Goal: Task Accomplishment & Management: Complete application form

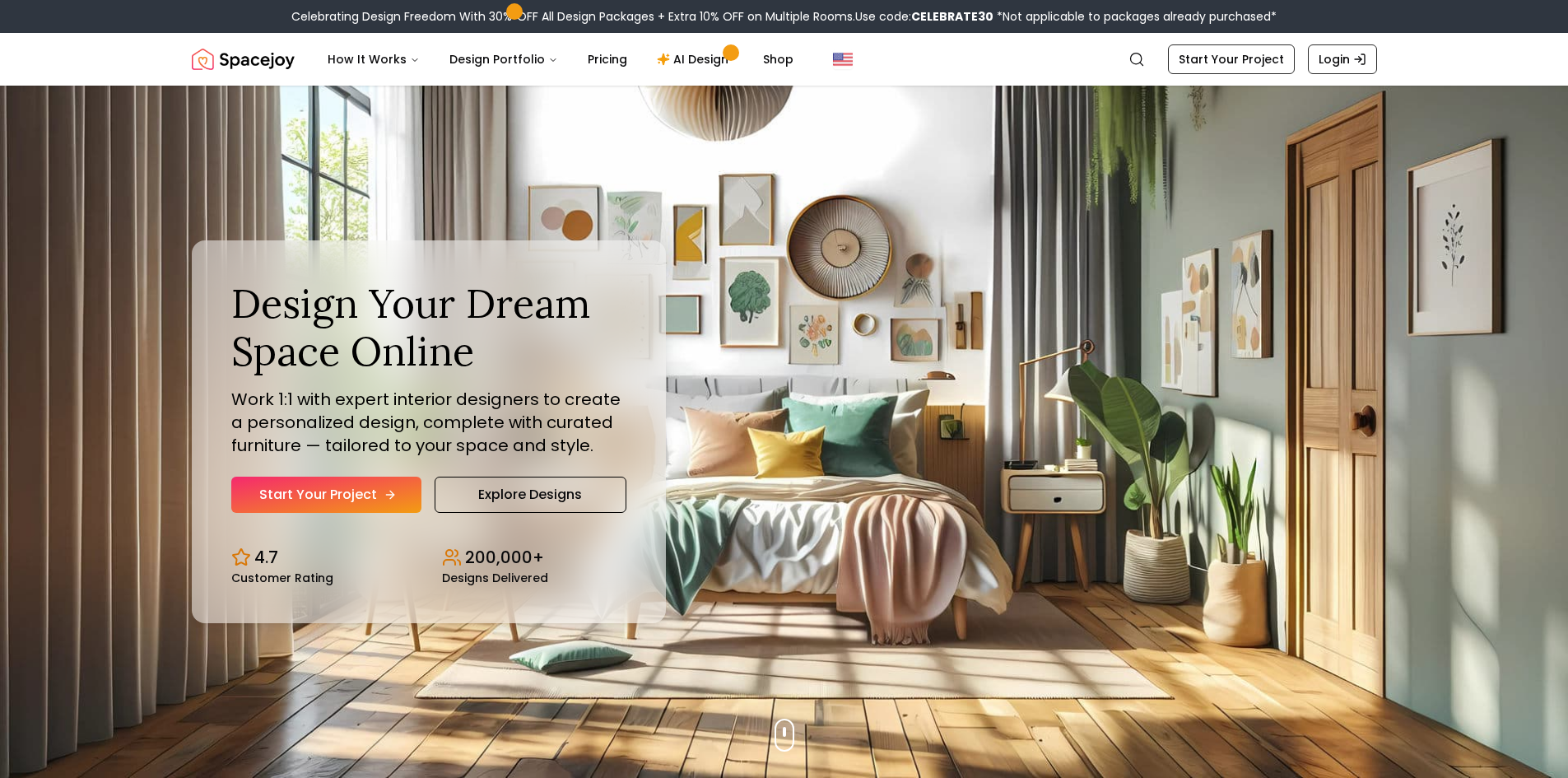
click at [286, 485] on link "Start Your Project" at bounding box center [327, 495] width 190 height 36
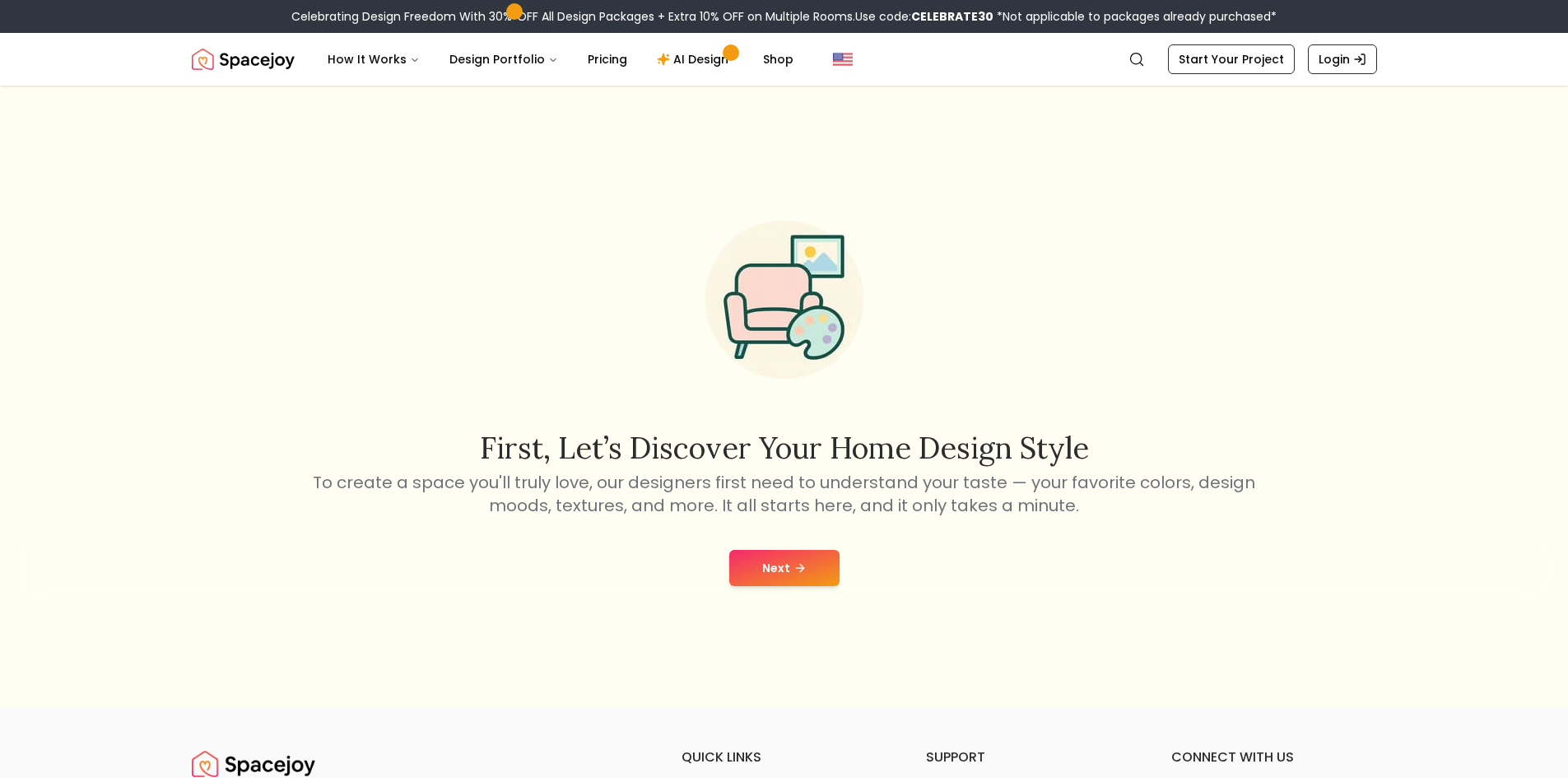
click at [783, 559] on button "Next" at bounding box center [784, 568] width 111 height 36
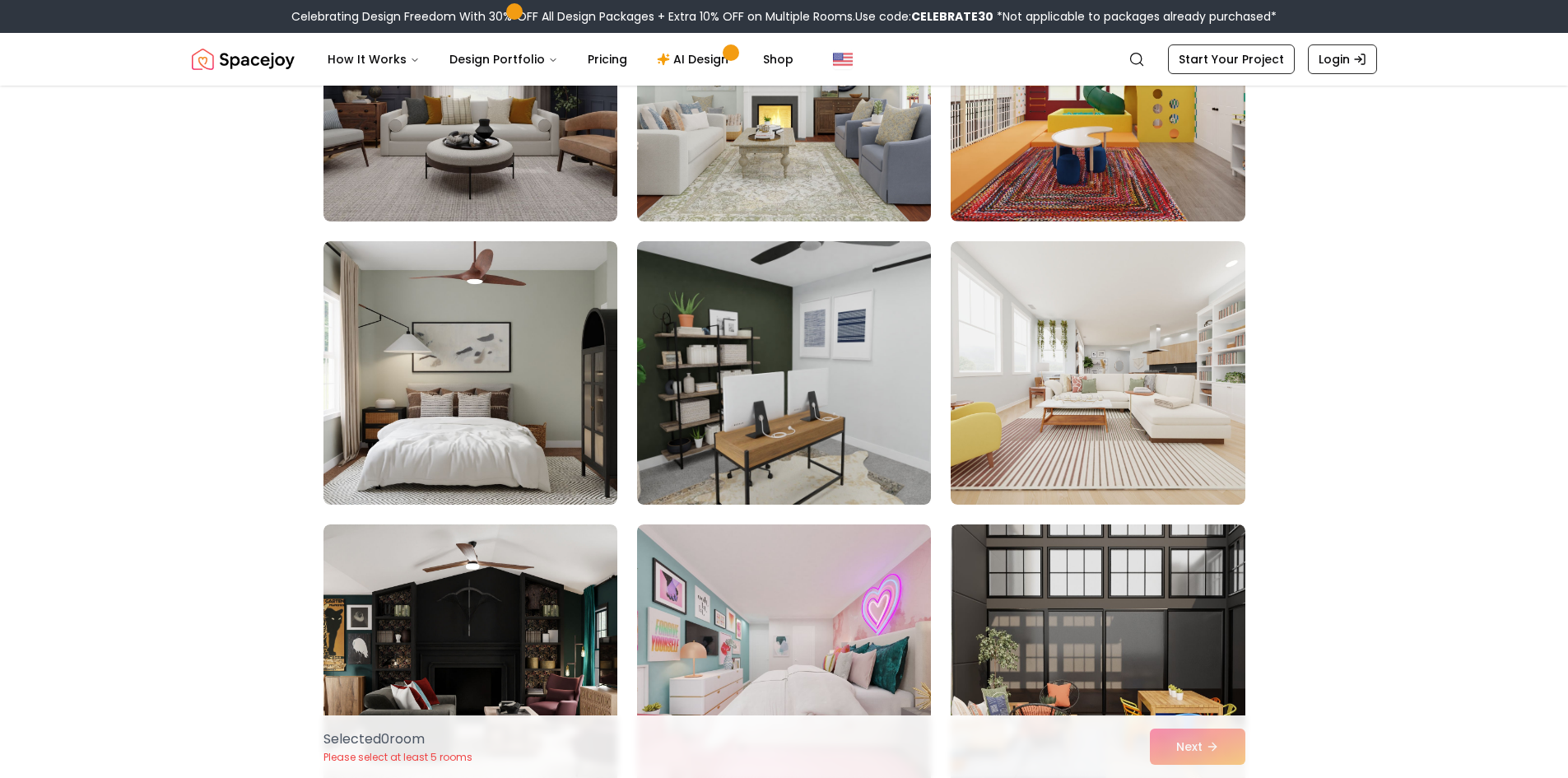
scroll to position [659, 0]
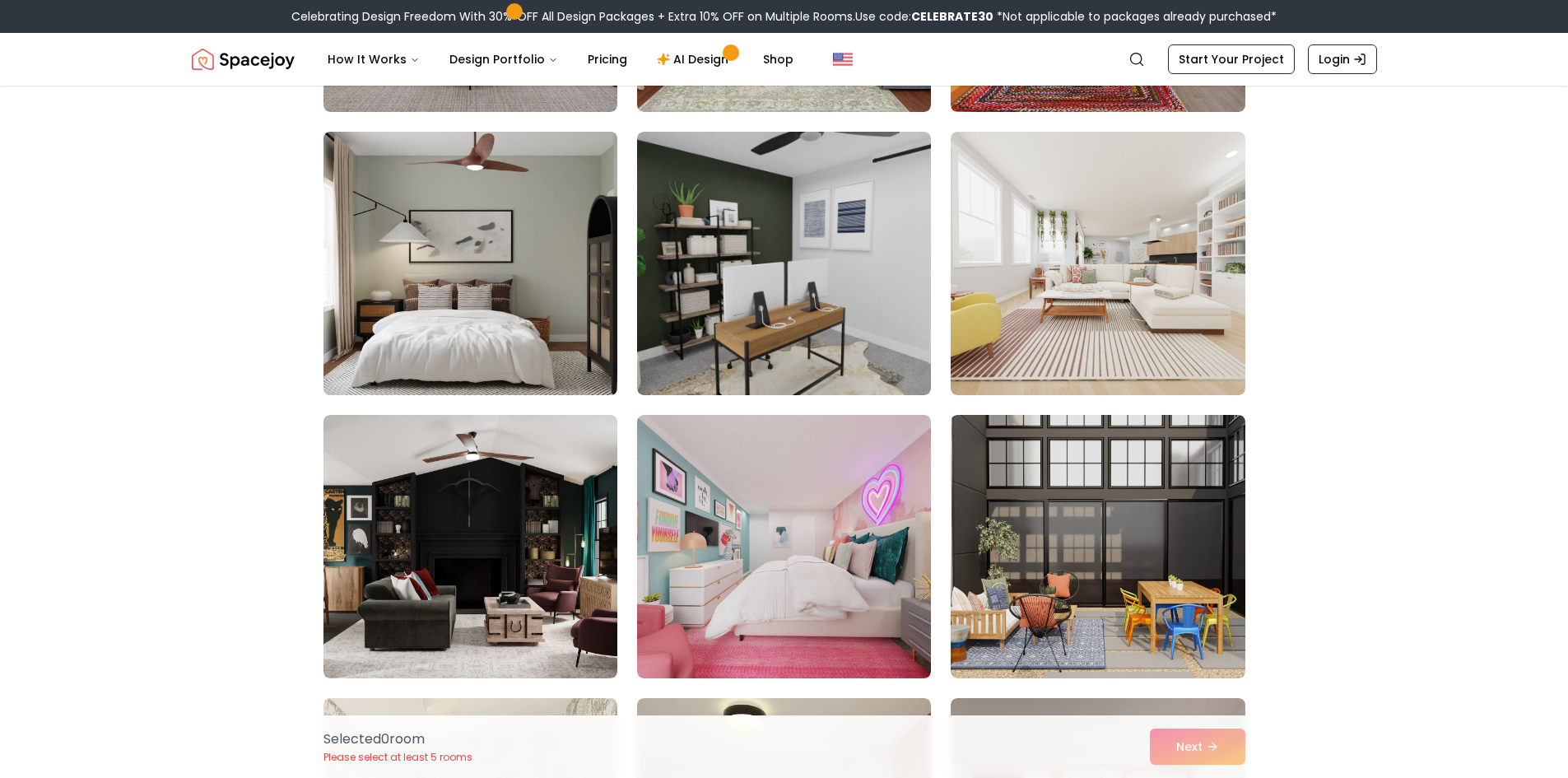
click at [460, 308] on img at bounding box center [470, 264] width 309 height 277
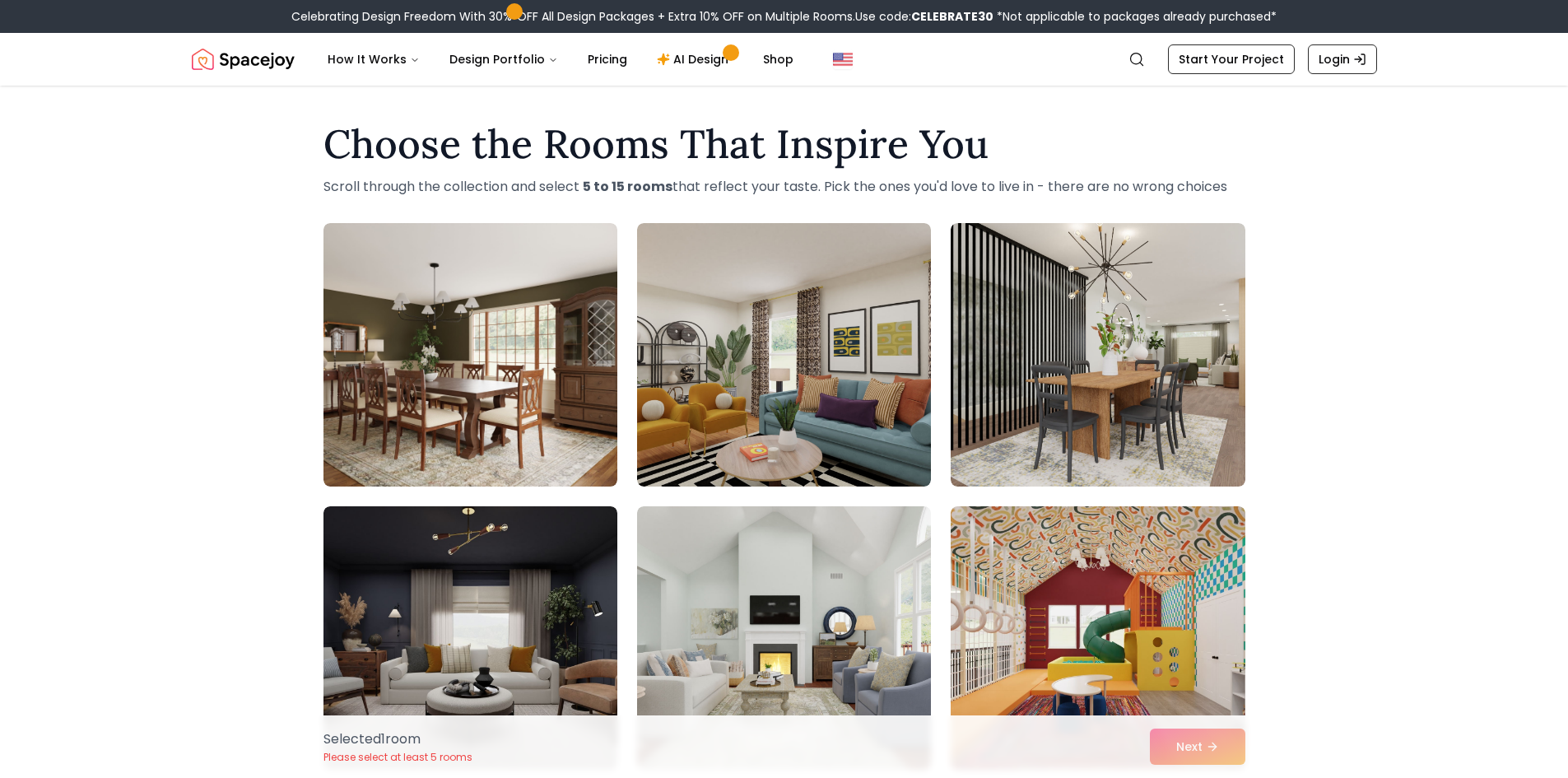
scroll to position [0, 0]
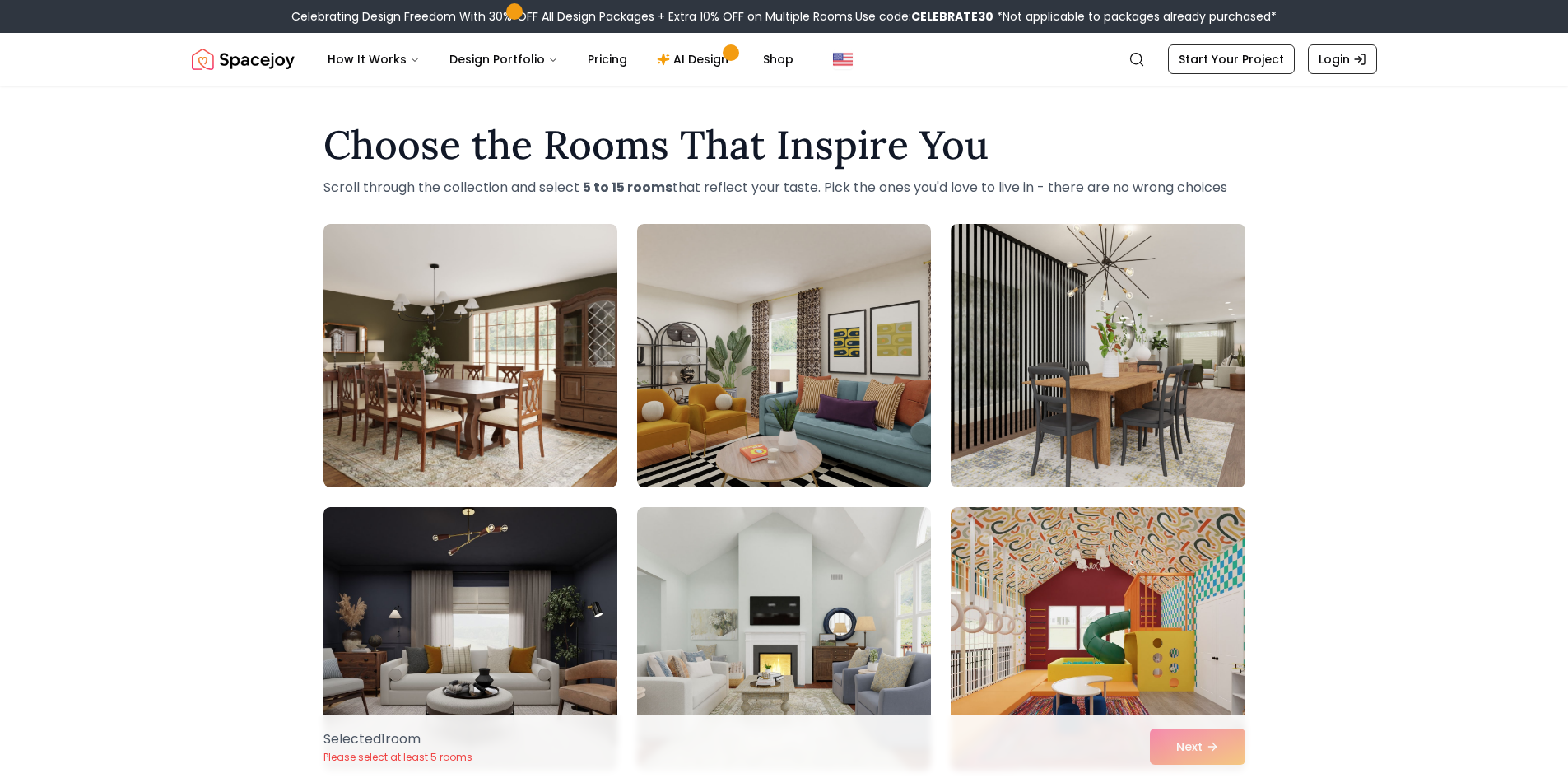
click at [1074, 372] on img at bounding box center [1097, 356] width 309 height 277
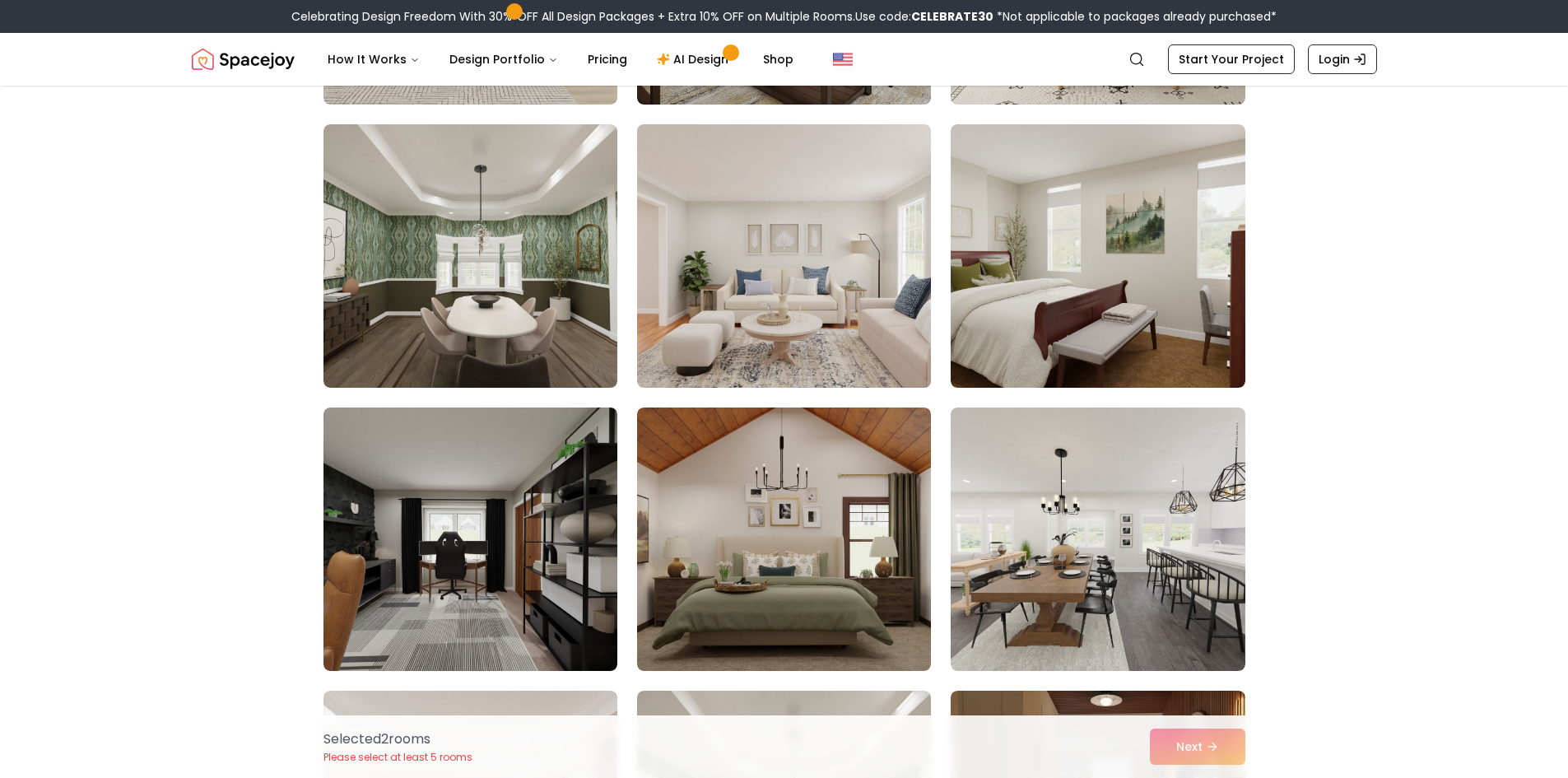
scroll to position [1894, 0]
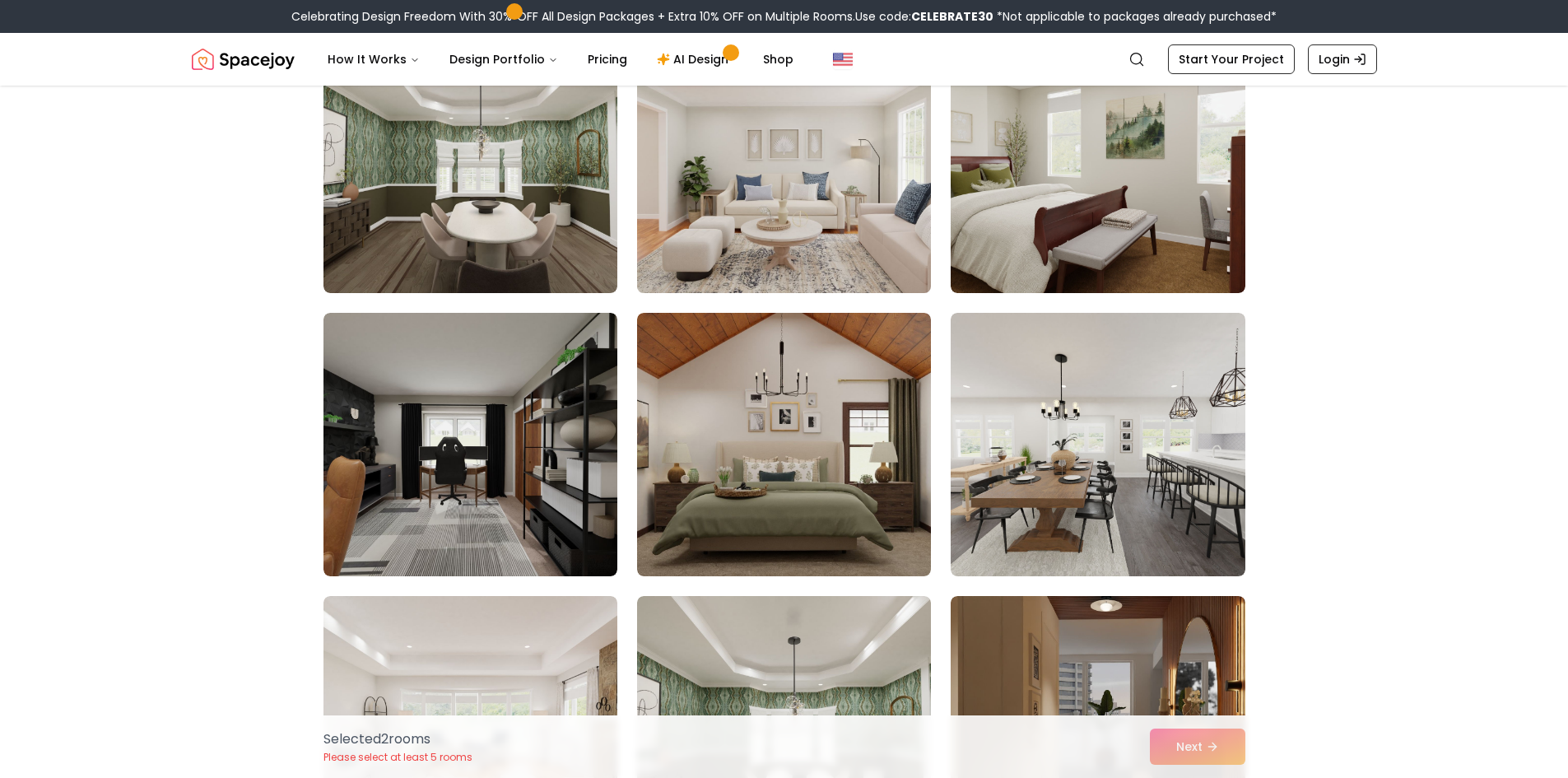
click at [729, 472] on img at bounding box center [784, 444] width 293 height 263
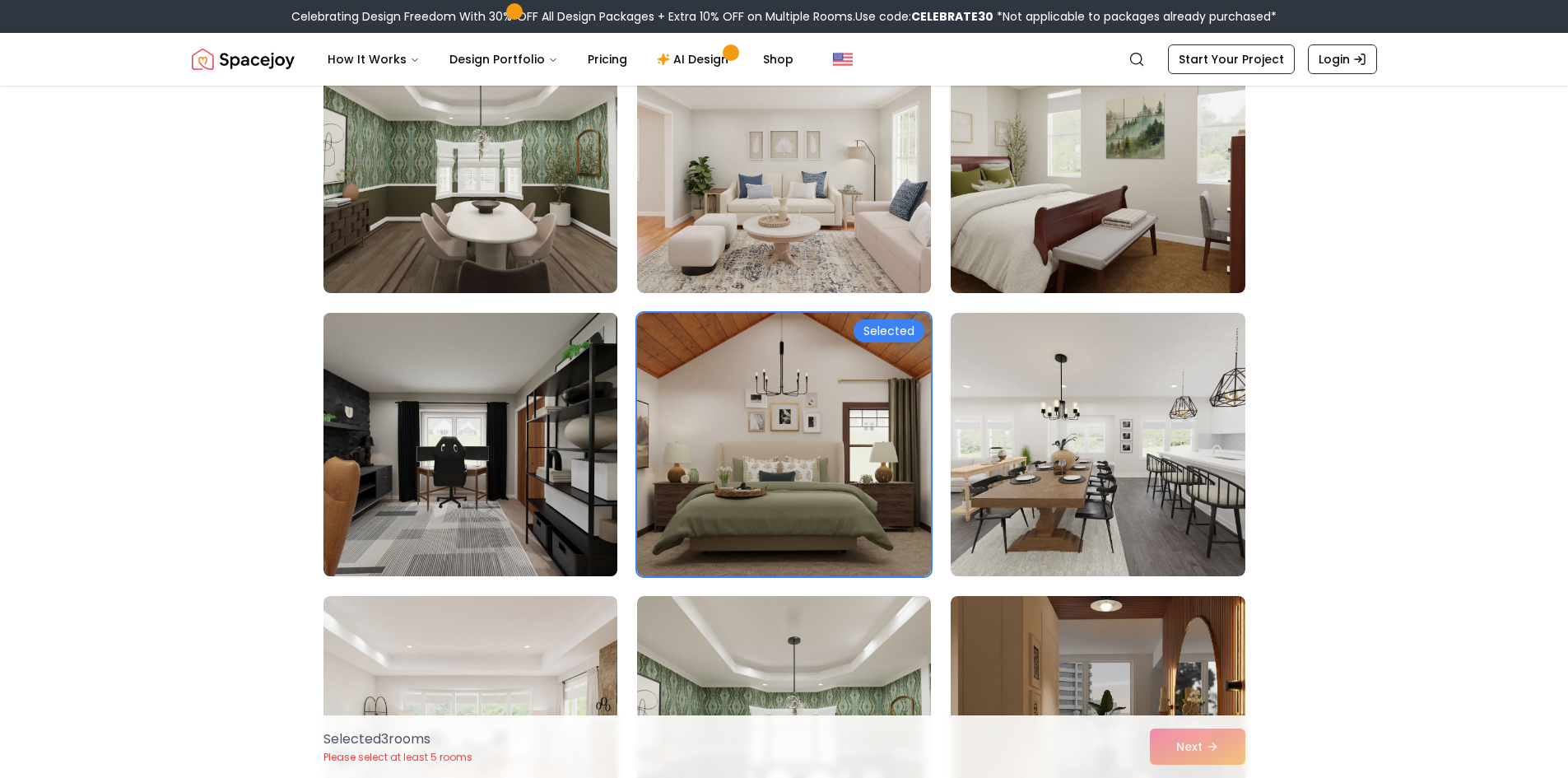
click at [511, 428] on img at bounding box center [470, 445] width 309 height 277
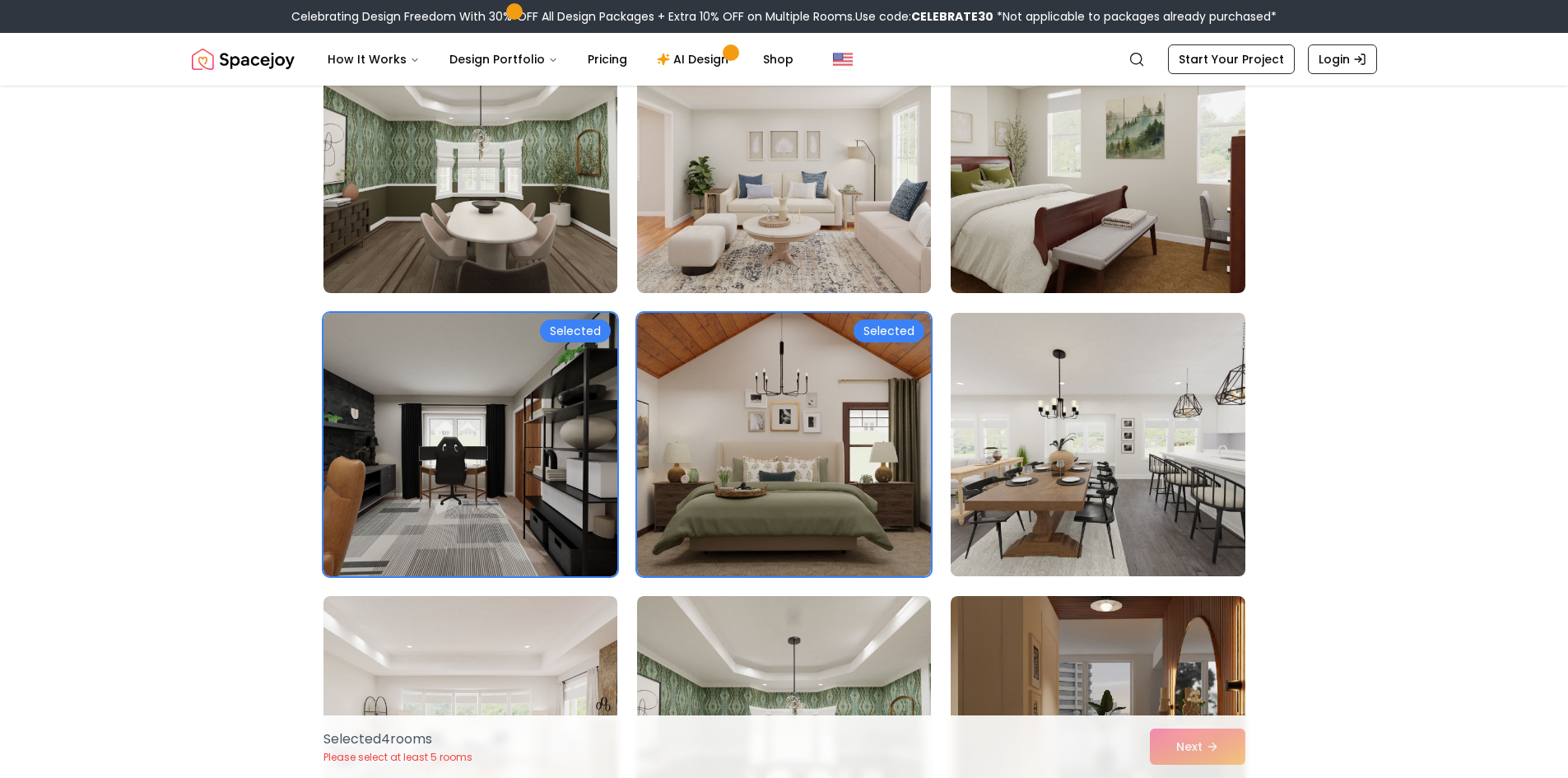
click at [1196, 502] on img at bounding box center [1097, 445] width 309 height 277
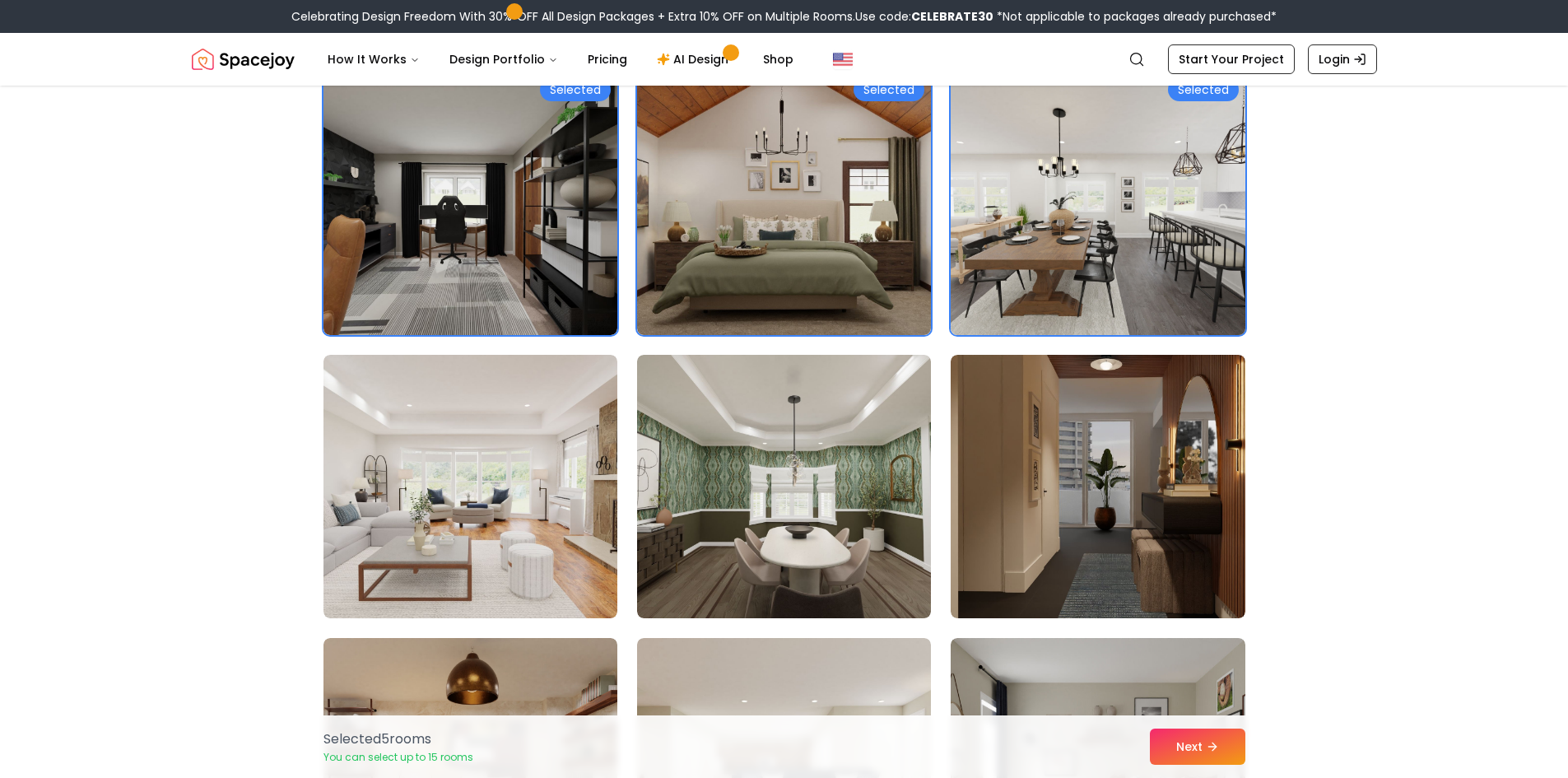
scroll to position [2141, 0]
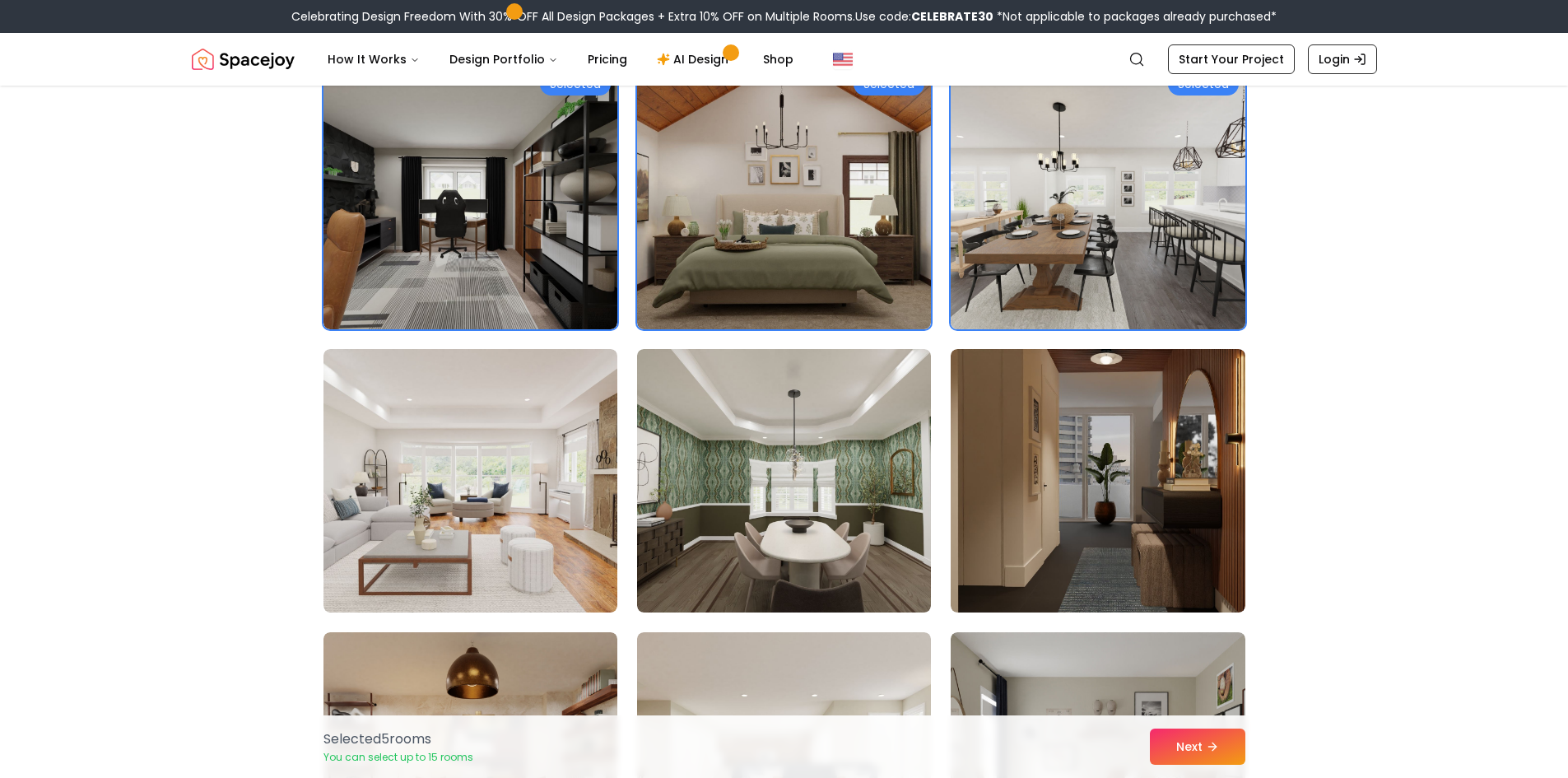
click at [1196, 502] on img at bounding box center [1097, 480] width 293 height 263
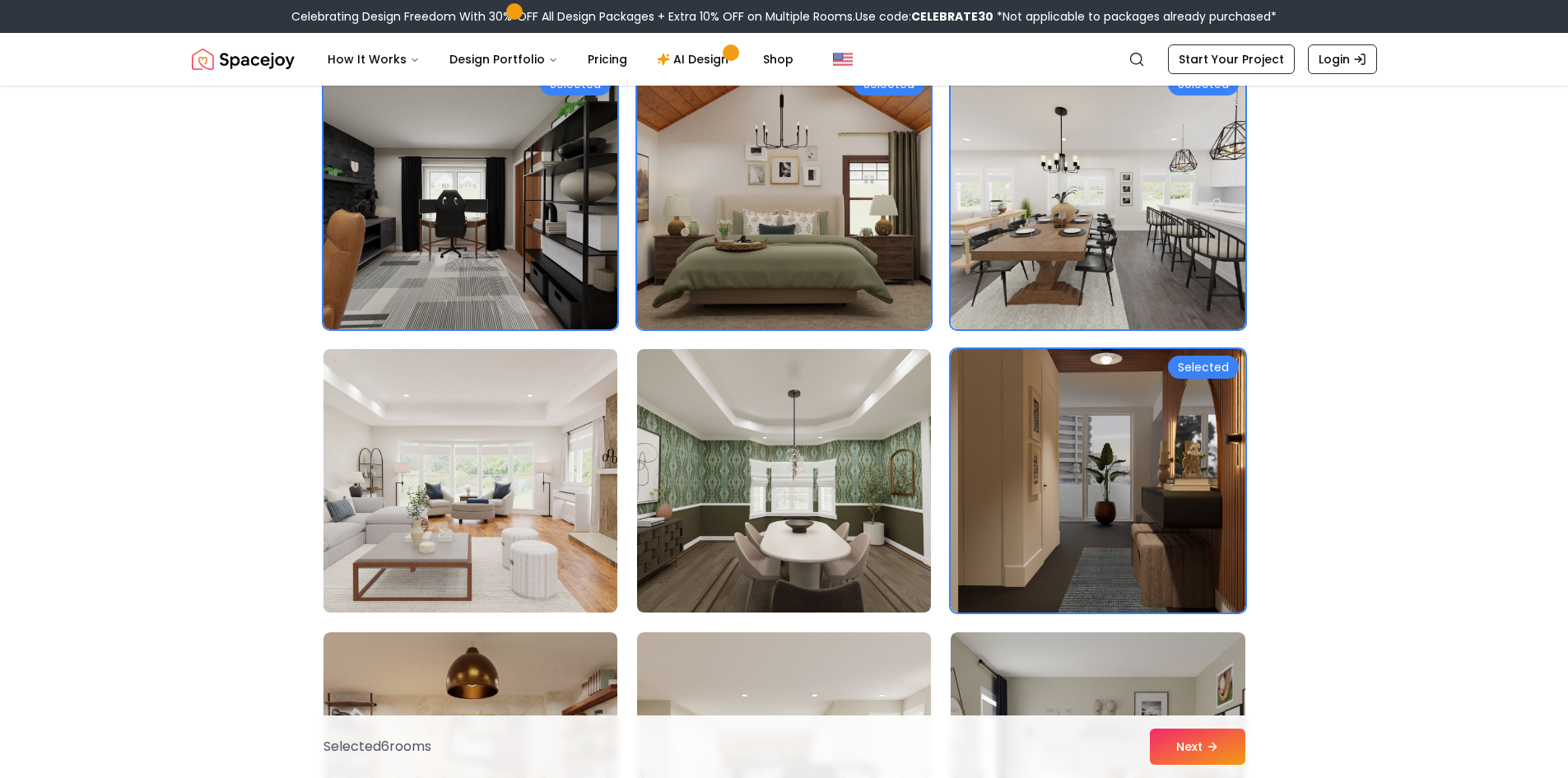
click at [601, 517] on img at bounding box center [470, 481] width 309 height 277
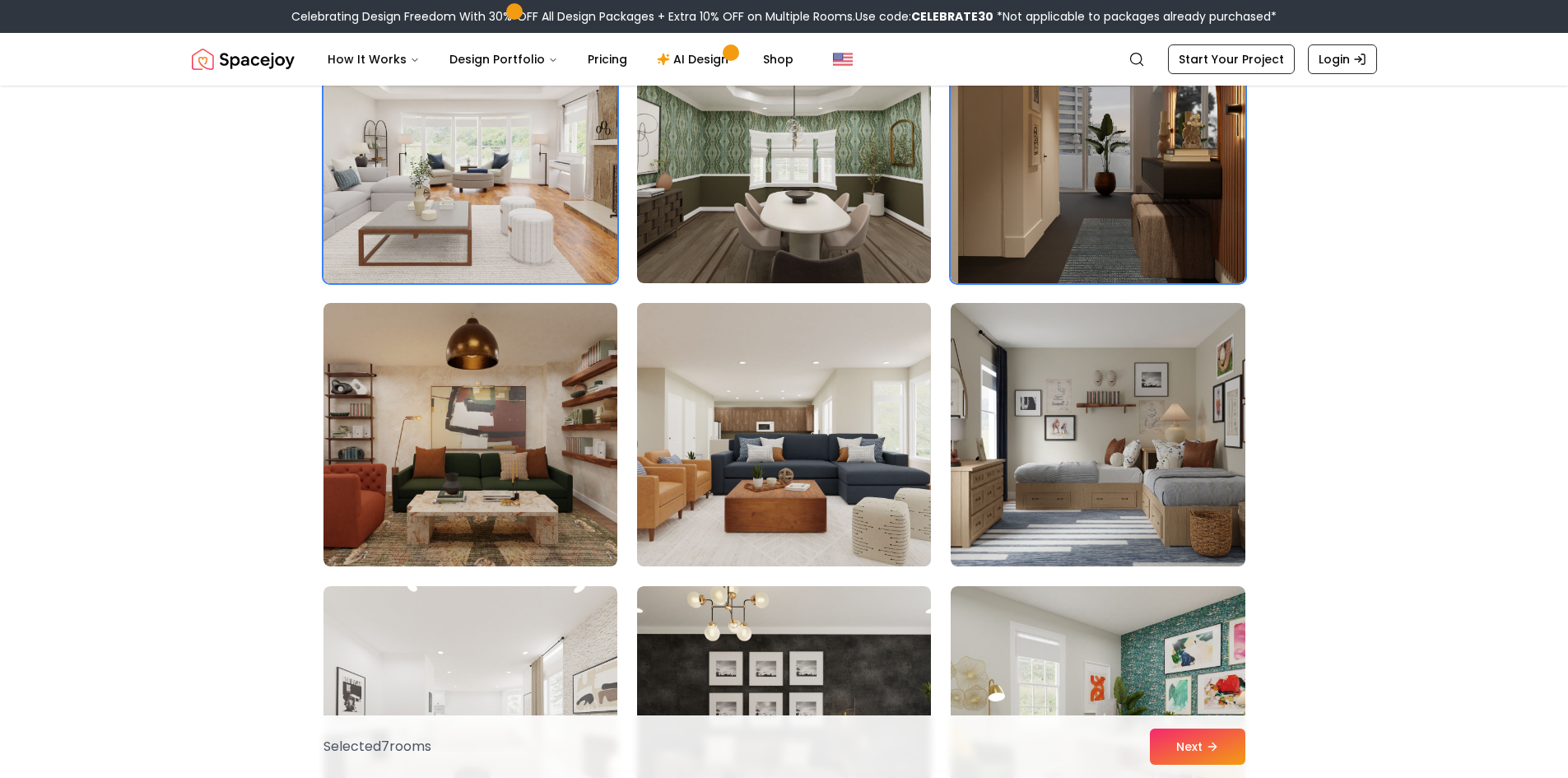
scroll to position [2635, 0]
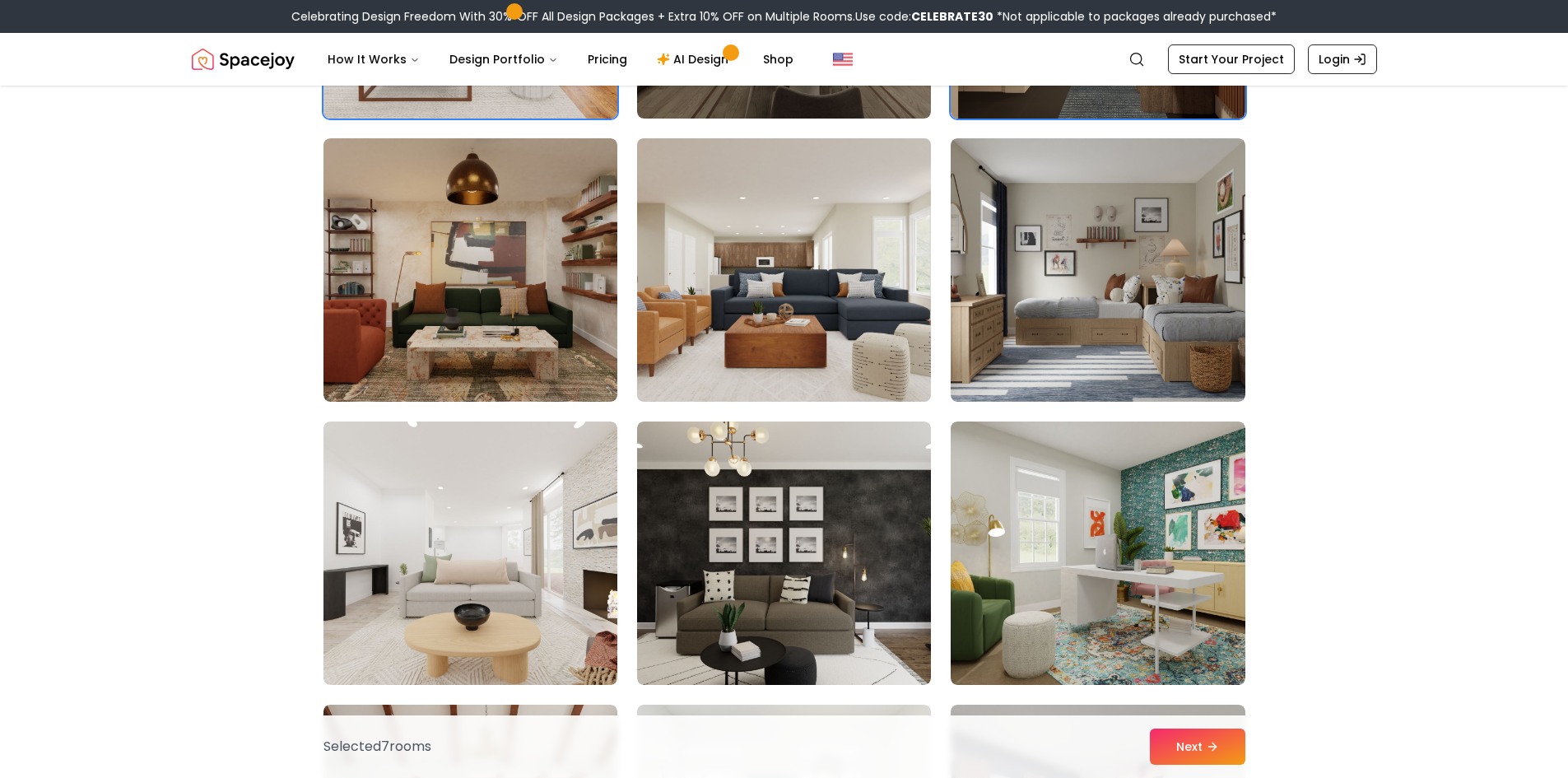
click at [843, 401] on img at bounding box center [783, 270] width 309 height 277
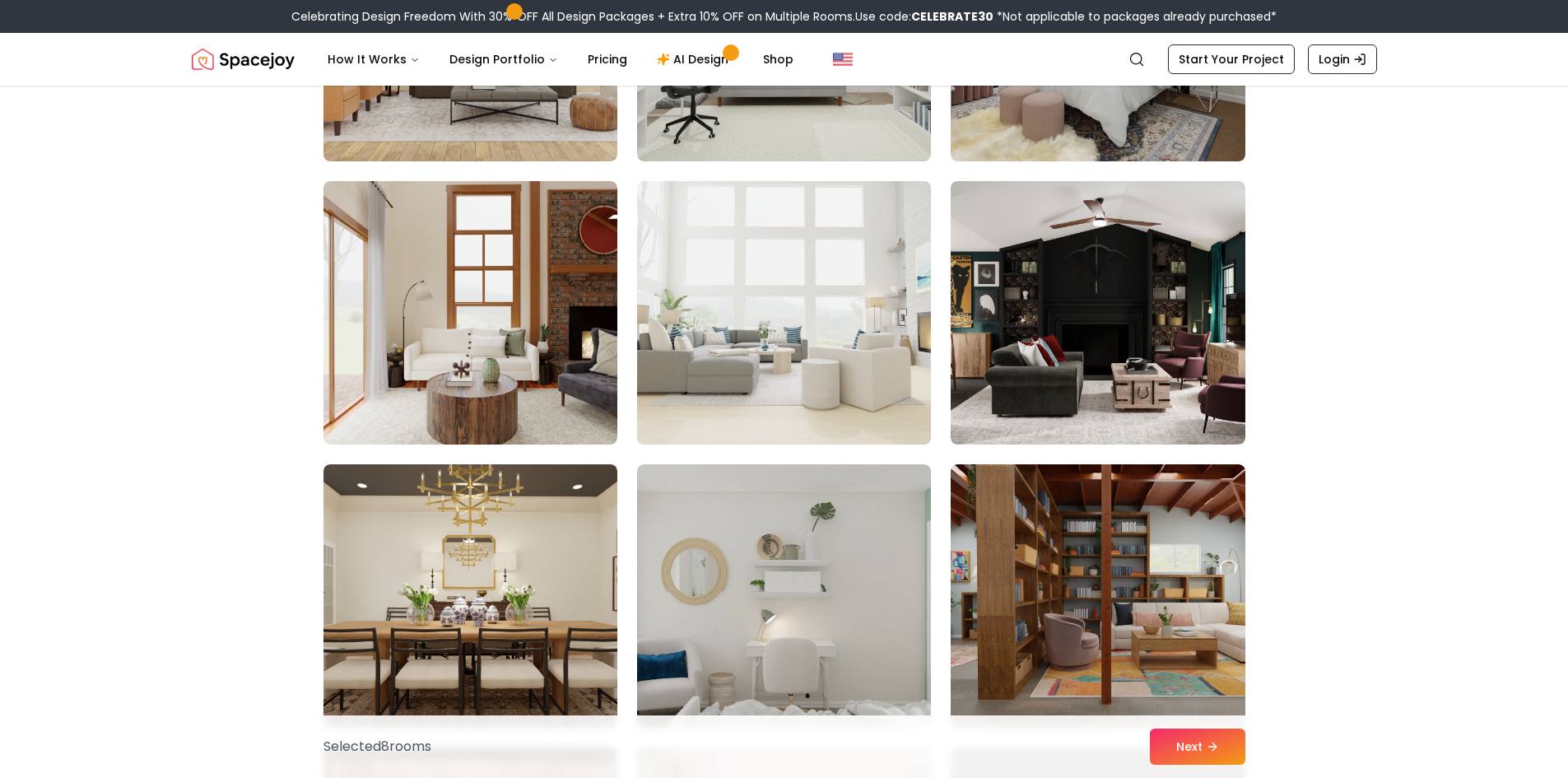
scroll to position [3458, 0]
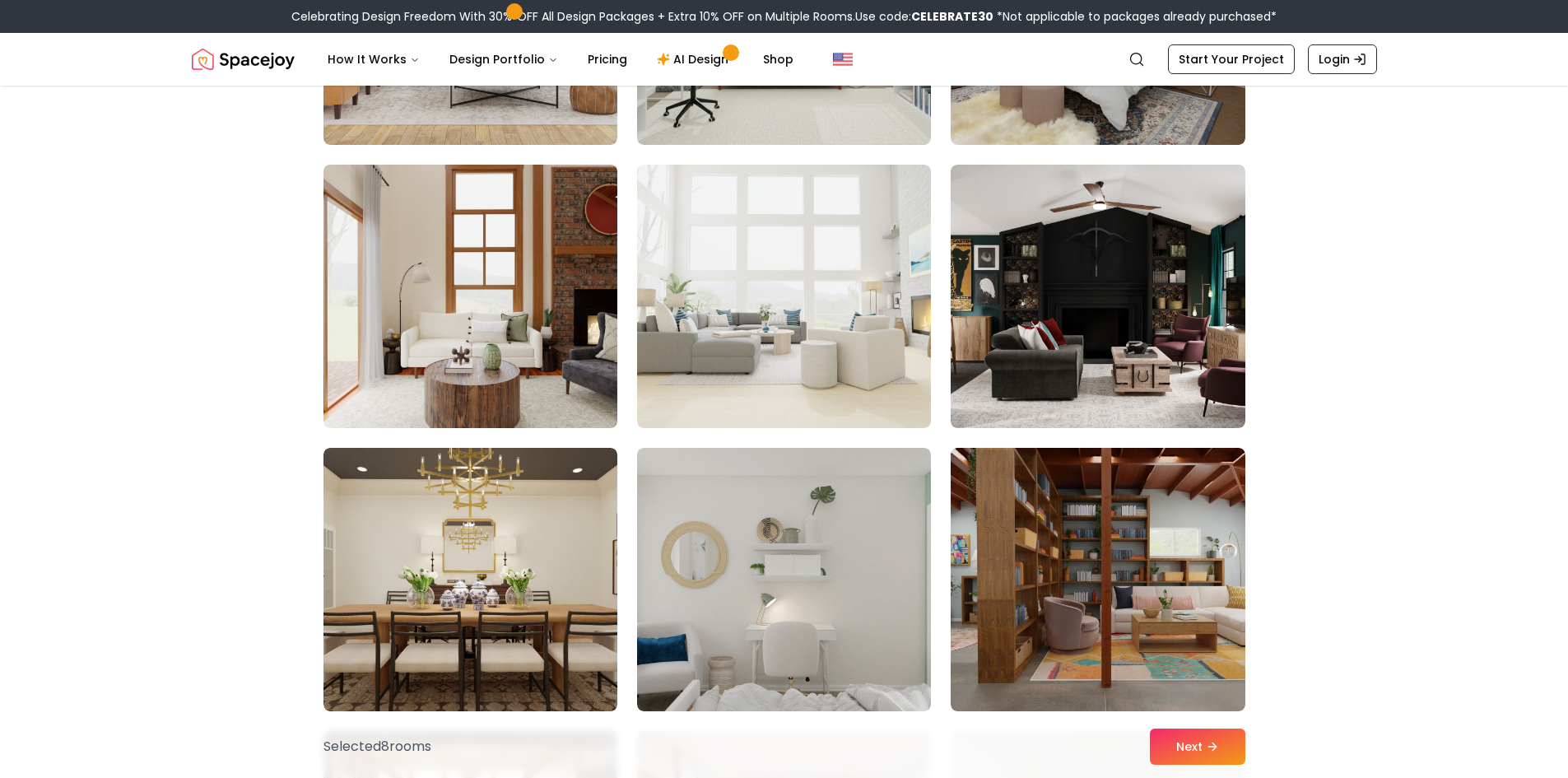
click at [593, 251] on img at bounding box center [470, 296] width 309 height 277
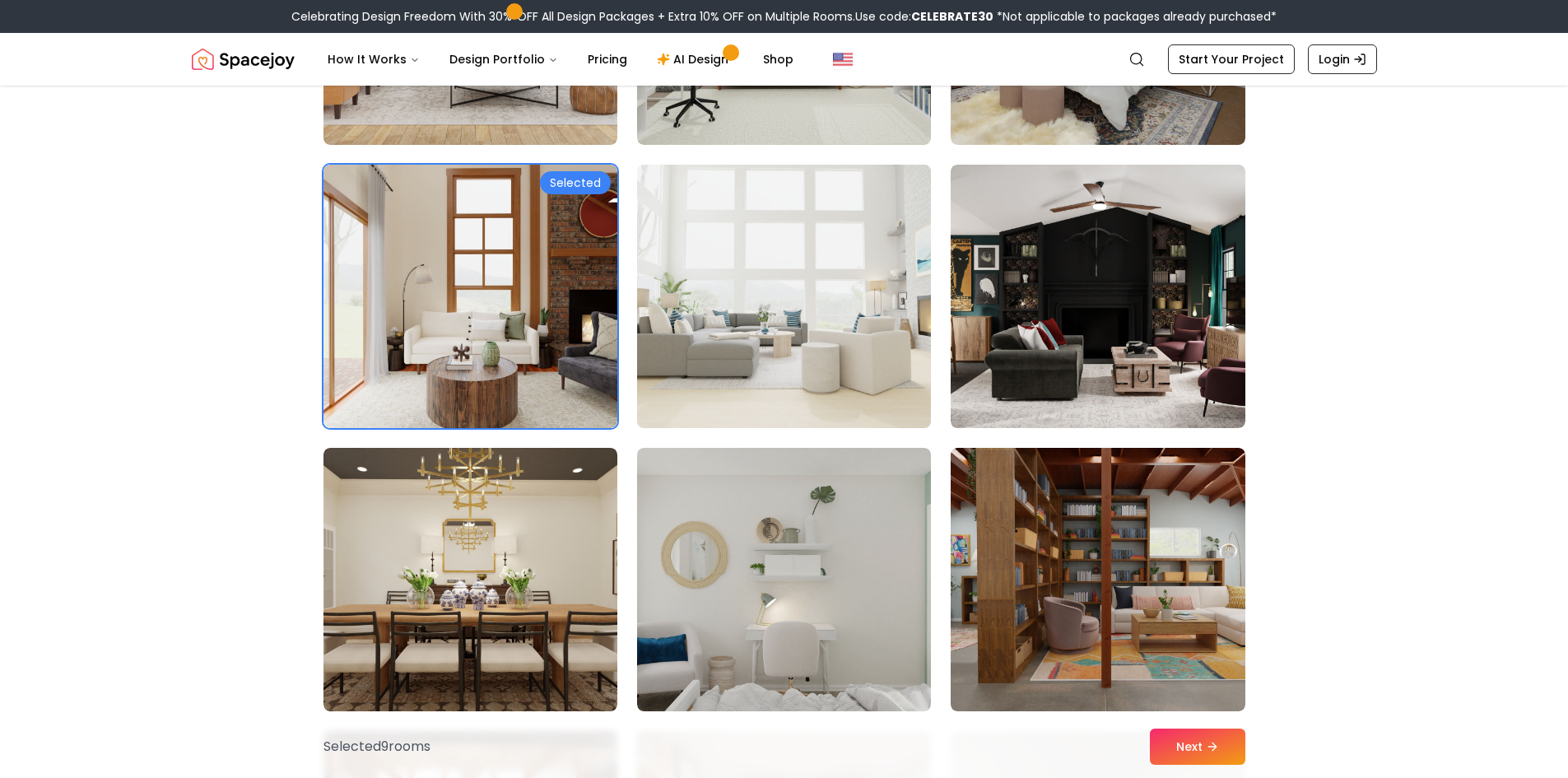
click at [743, 282] on img at bounding box center [783, 296] width 309 height 277
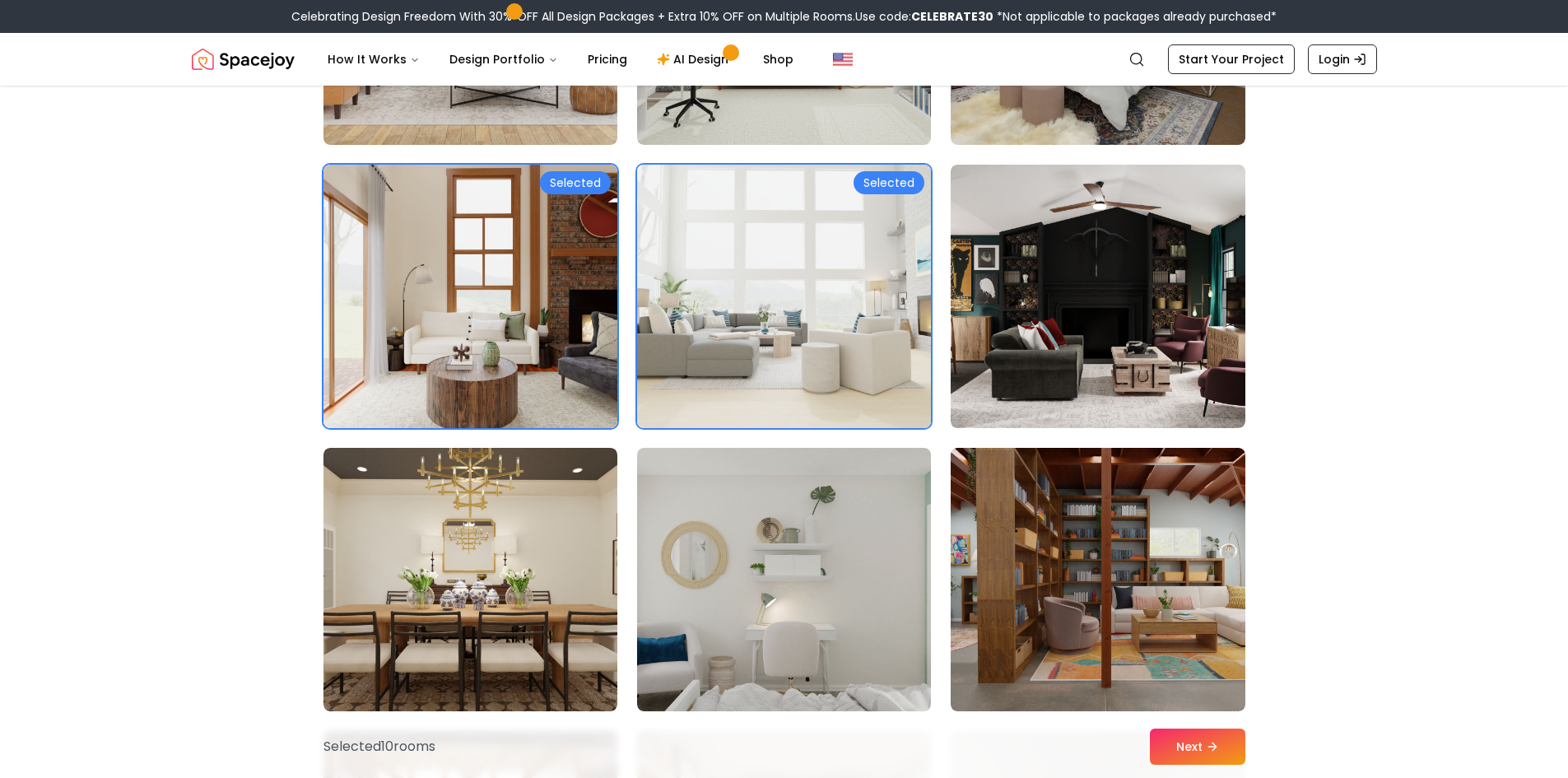
click at [743, 282] on img at bounding box center [783, 296] width 309 height 277
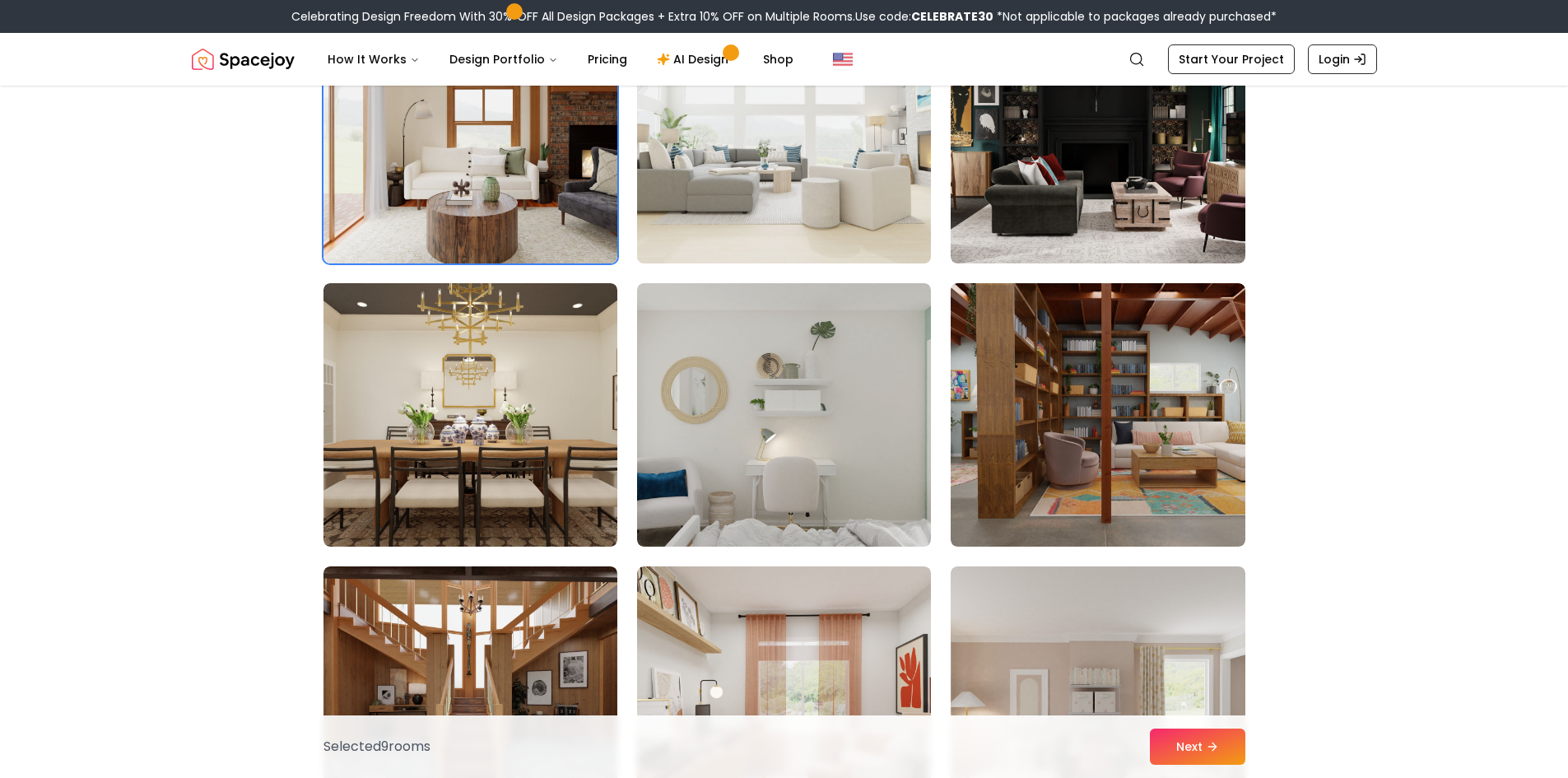
scroll to position [3788, 0]
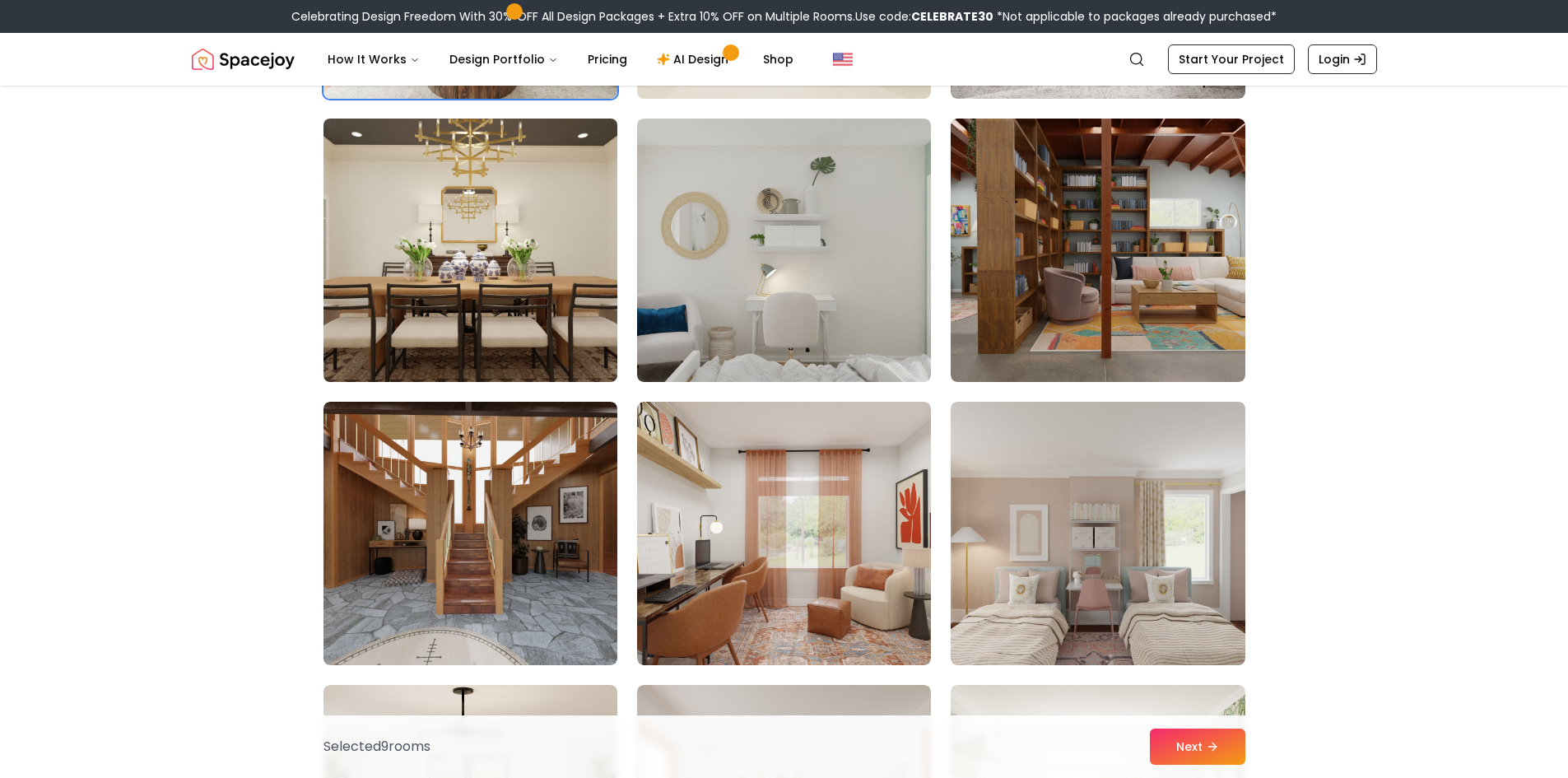
click at [367, 231] on img at bounding box center [470, 250] width 309 height 277
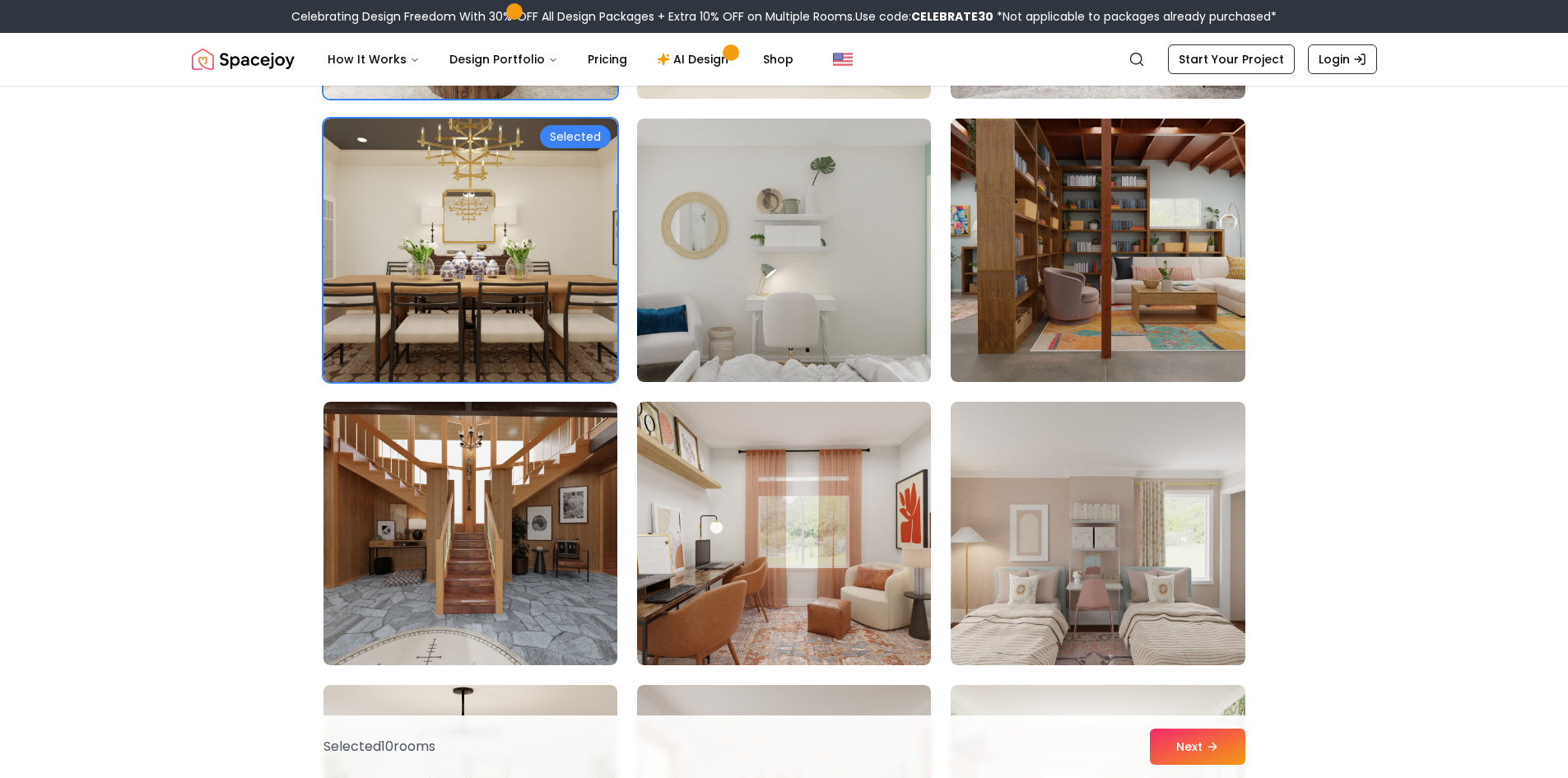
click at [349, 723] on div "Selected 10 room s Next" at bounding box center [784, 747] width 948 height 63
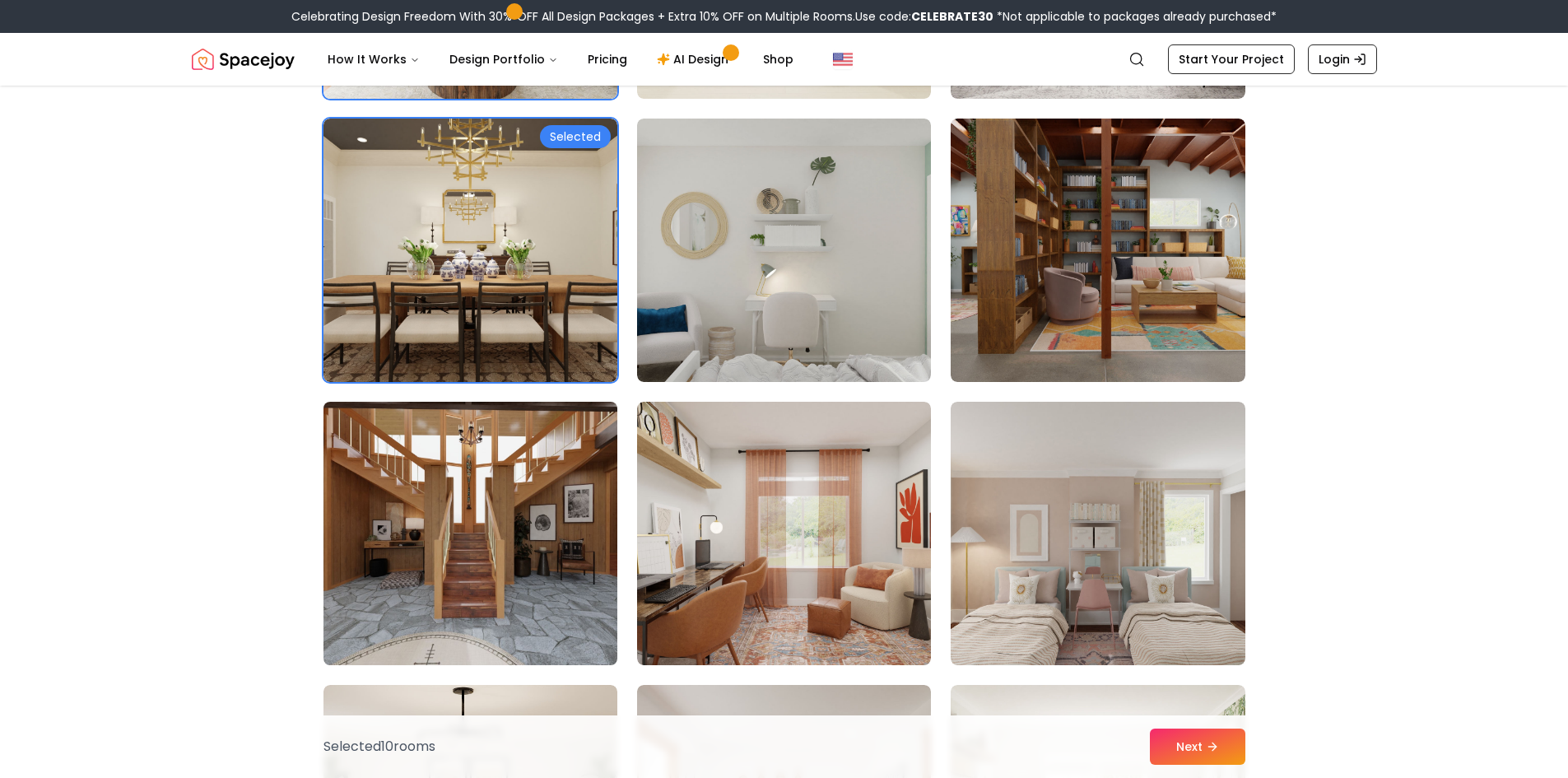
click at [434, 611] on img at bounding box center [470, 533] width 309 height 277
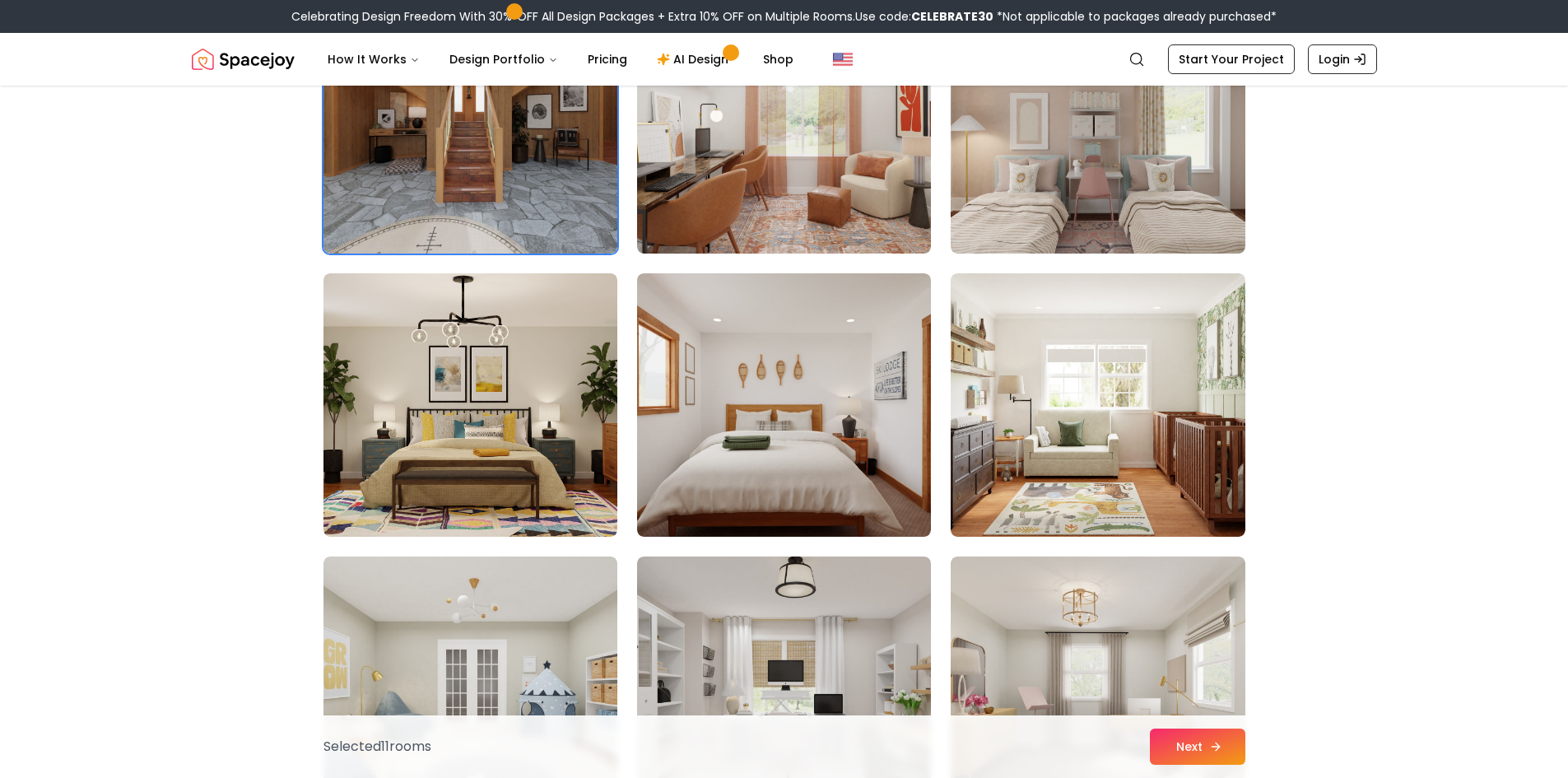
click at [1208, 754] on button "Next" at bounding box center [1196, 747] width 95 height 36
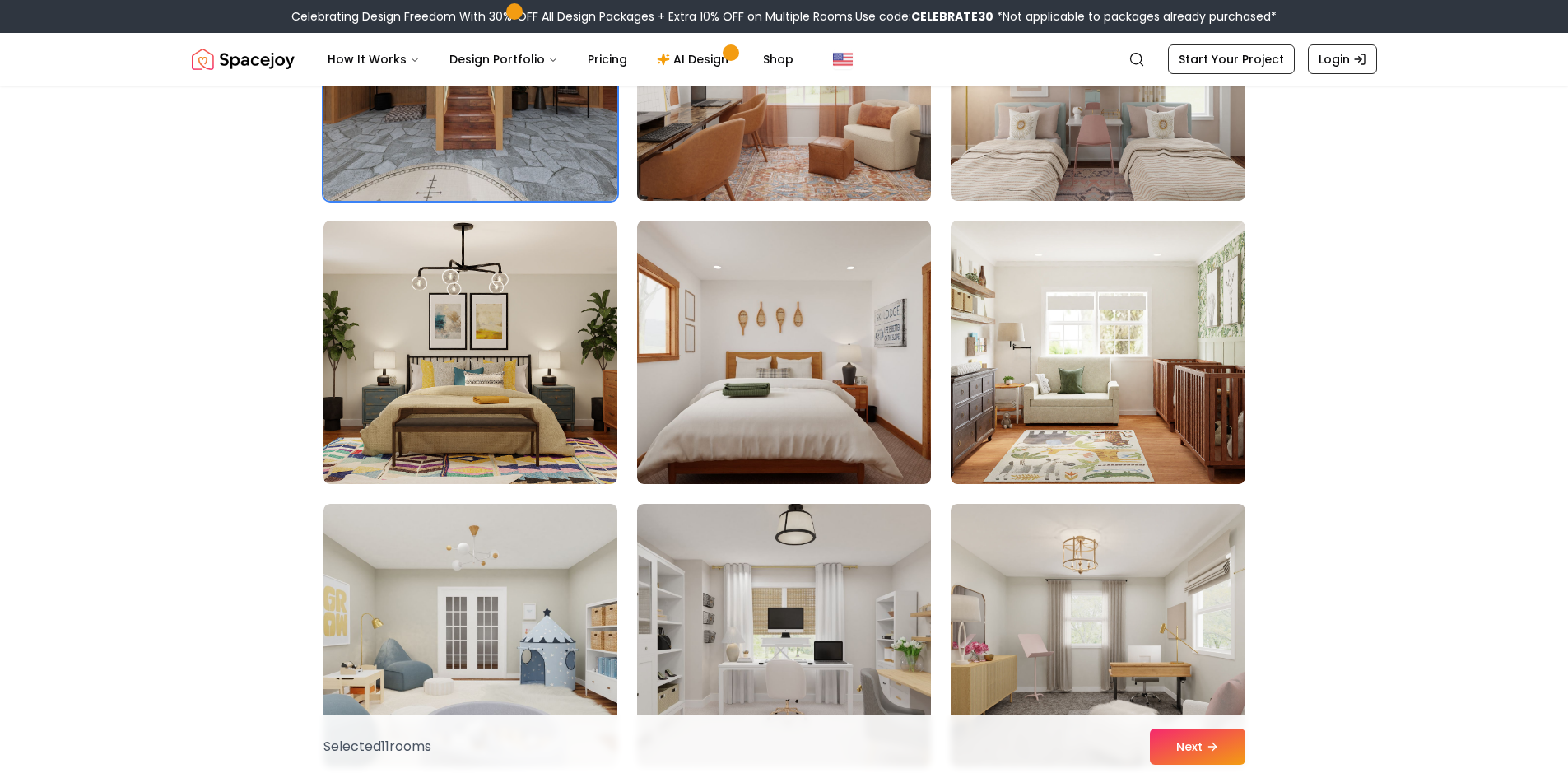
scroll to position [4199, 0]
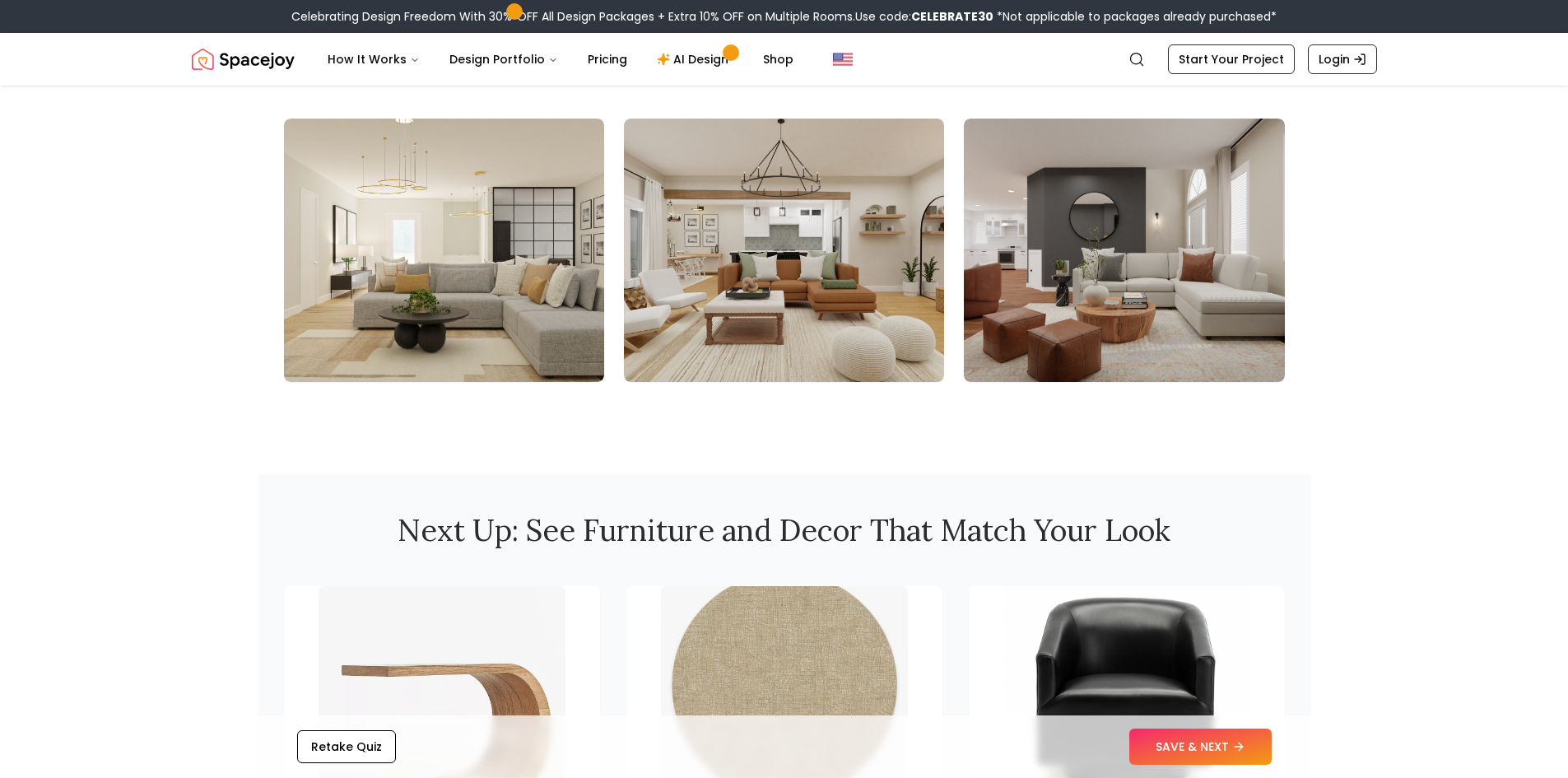
scroll to position [2058, 0]
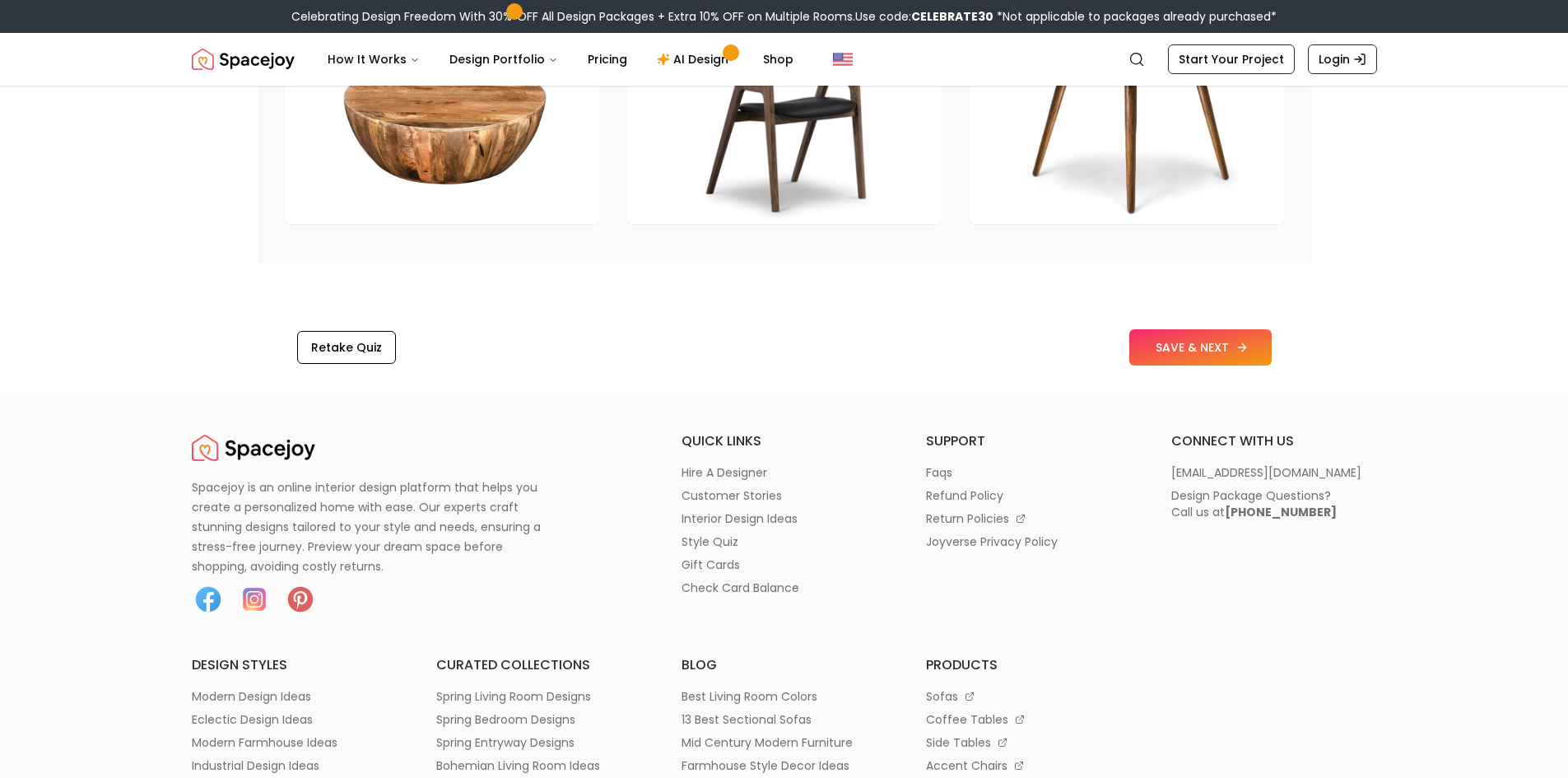
click at [1224, 340] on button "SAVE & NEXT" at bounding box center [1200, 347] width 142 height 36
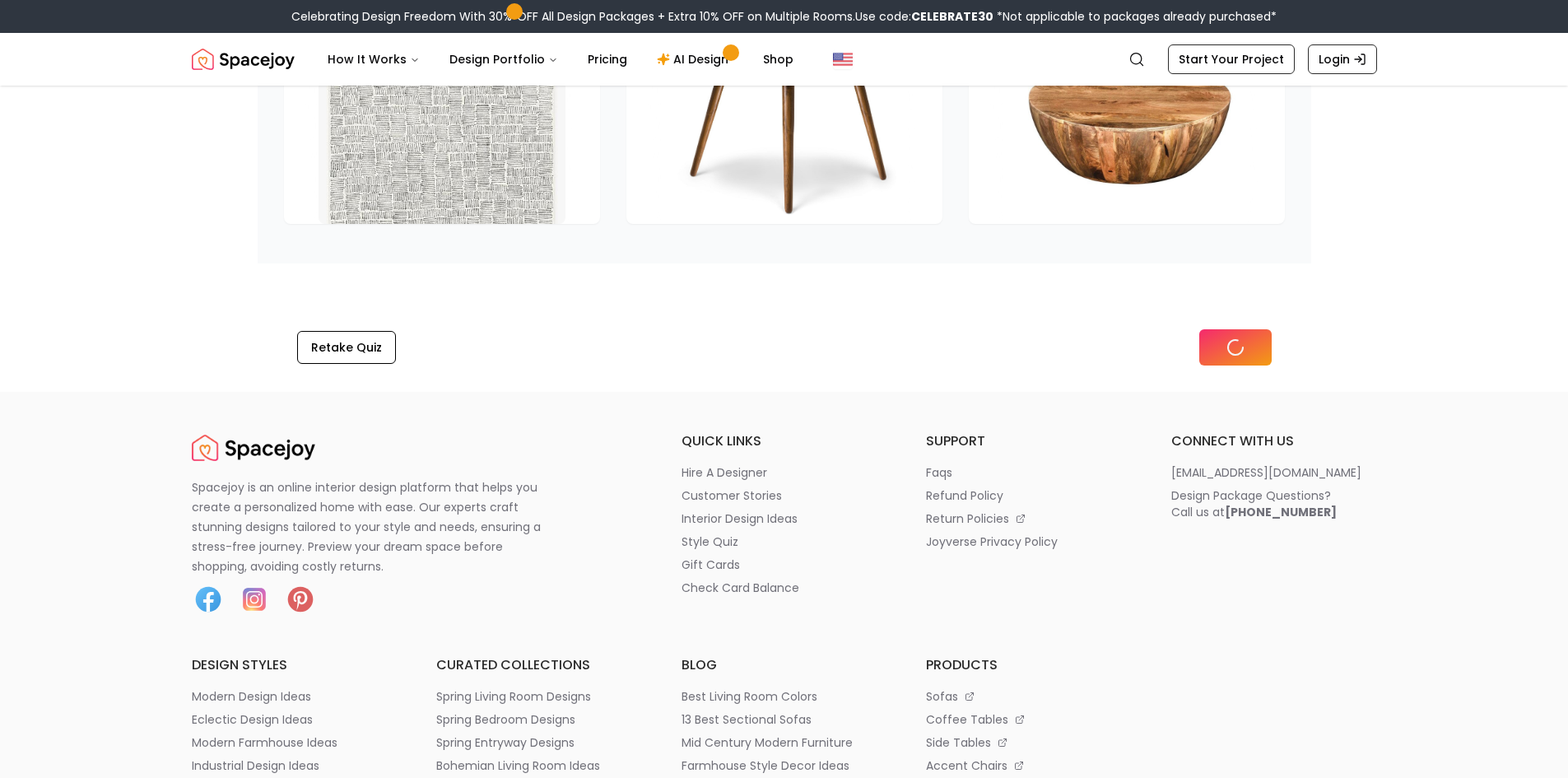
scroll to position [2434, 0]
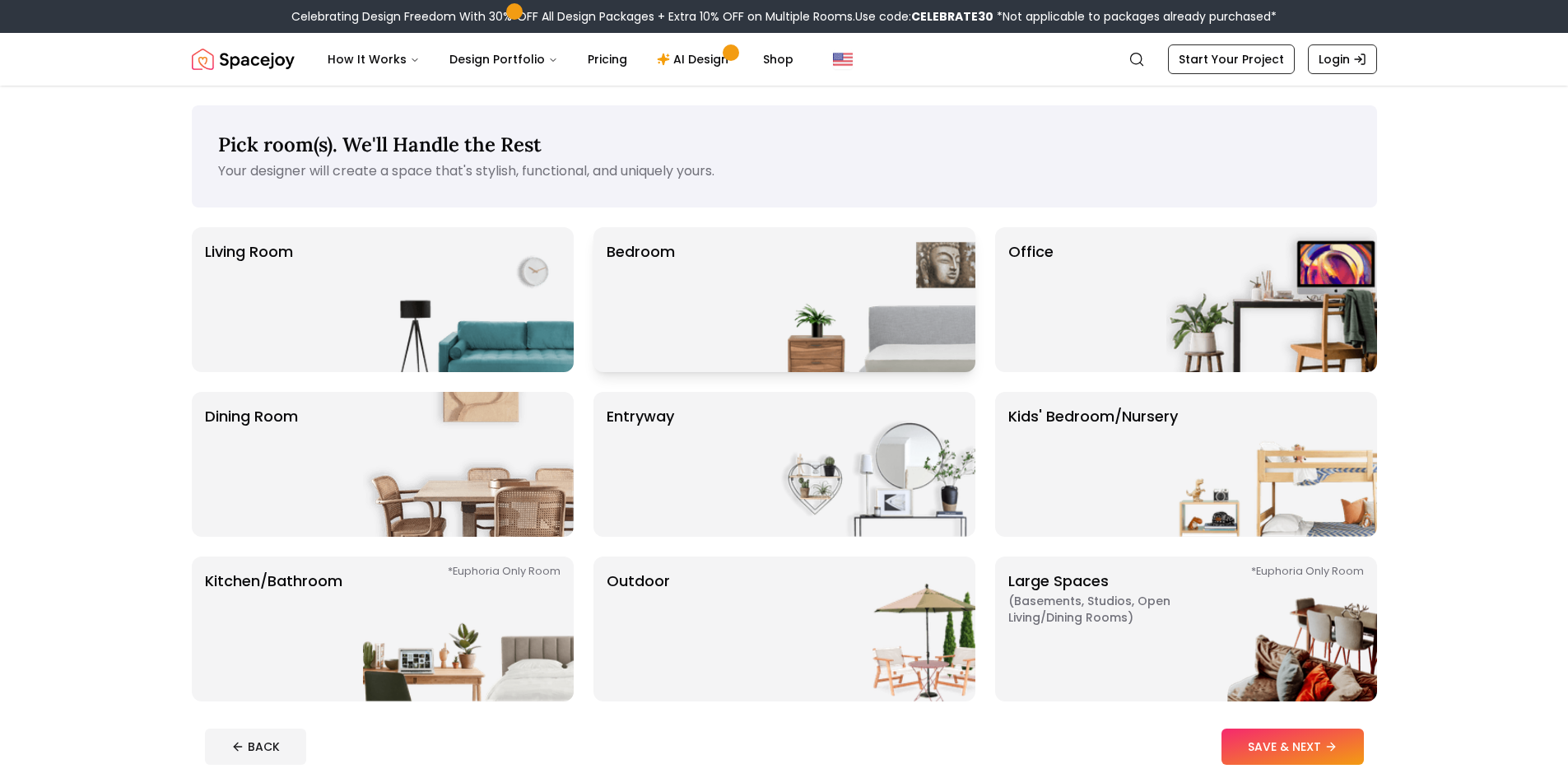
click at [806, 286] on img at bounding box center [870, 299] width 210 height 145
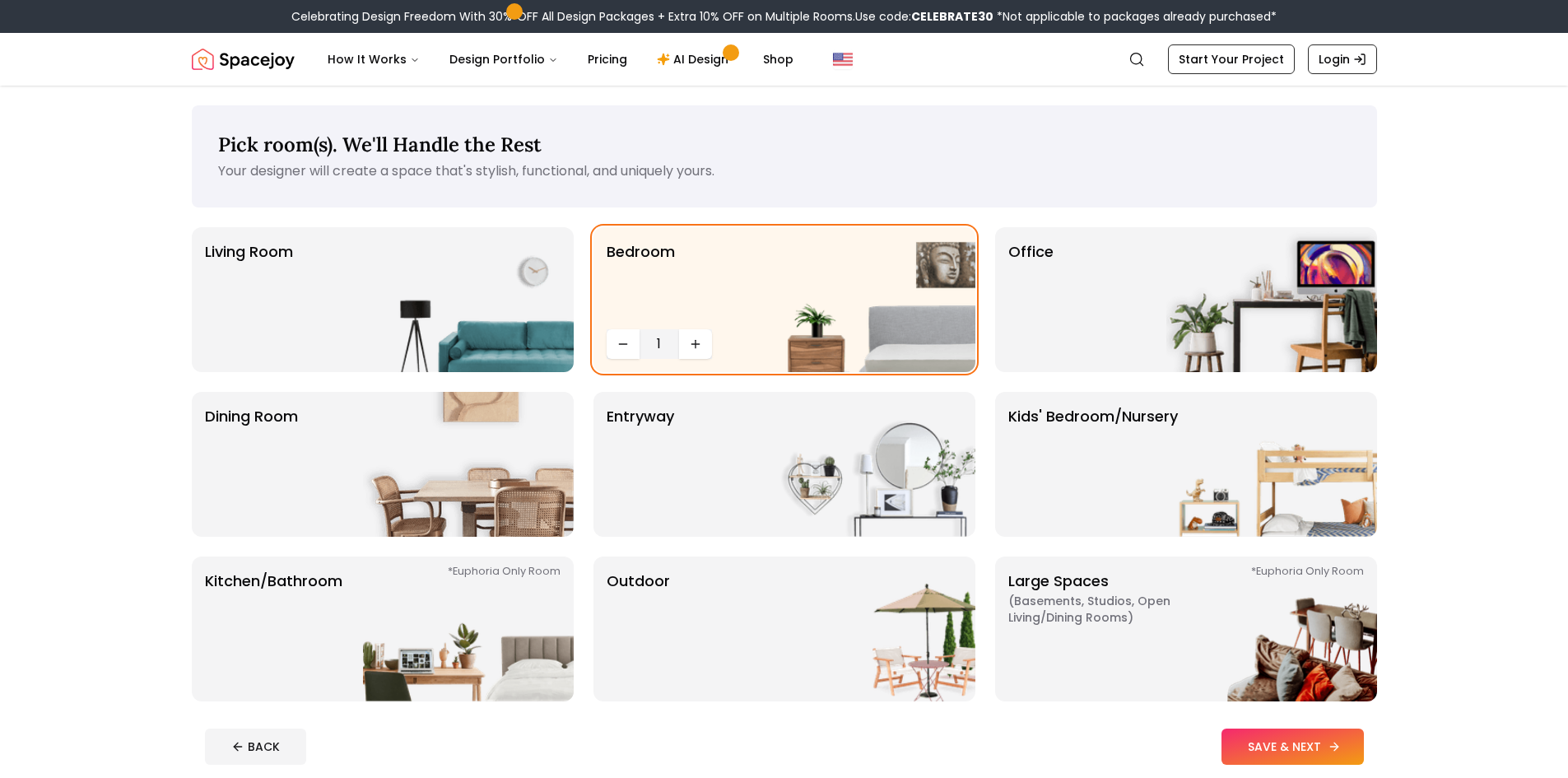
click at [1339, 742] on icon at bounding box center [1334, 747] width 13 height 13
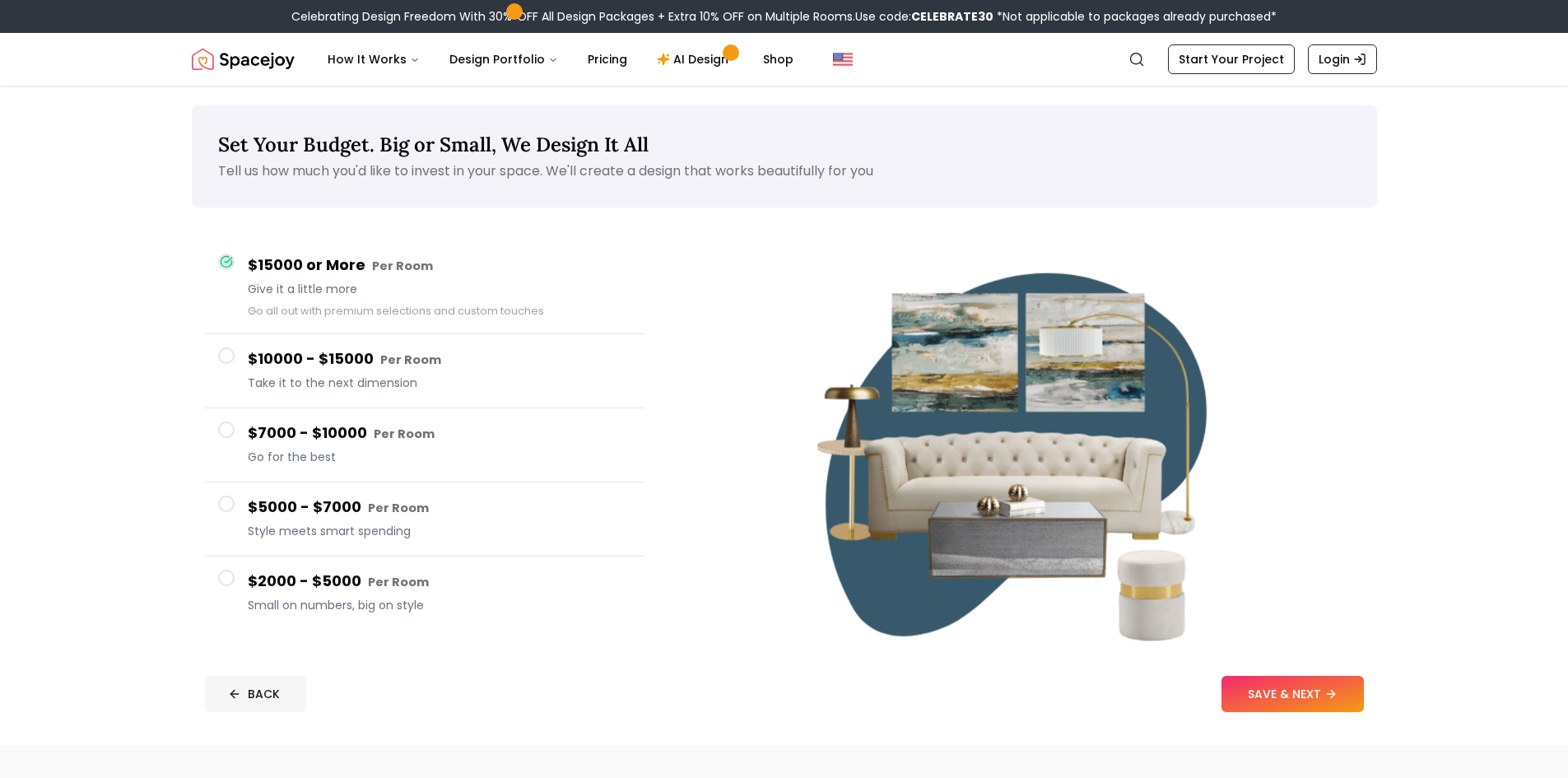
click at [278, 690] on button "BACK" at bounding box center [255, 693] width 101 height 36
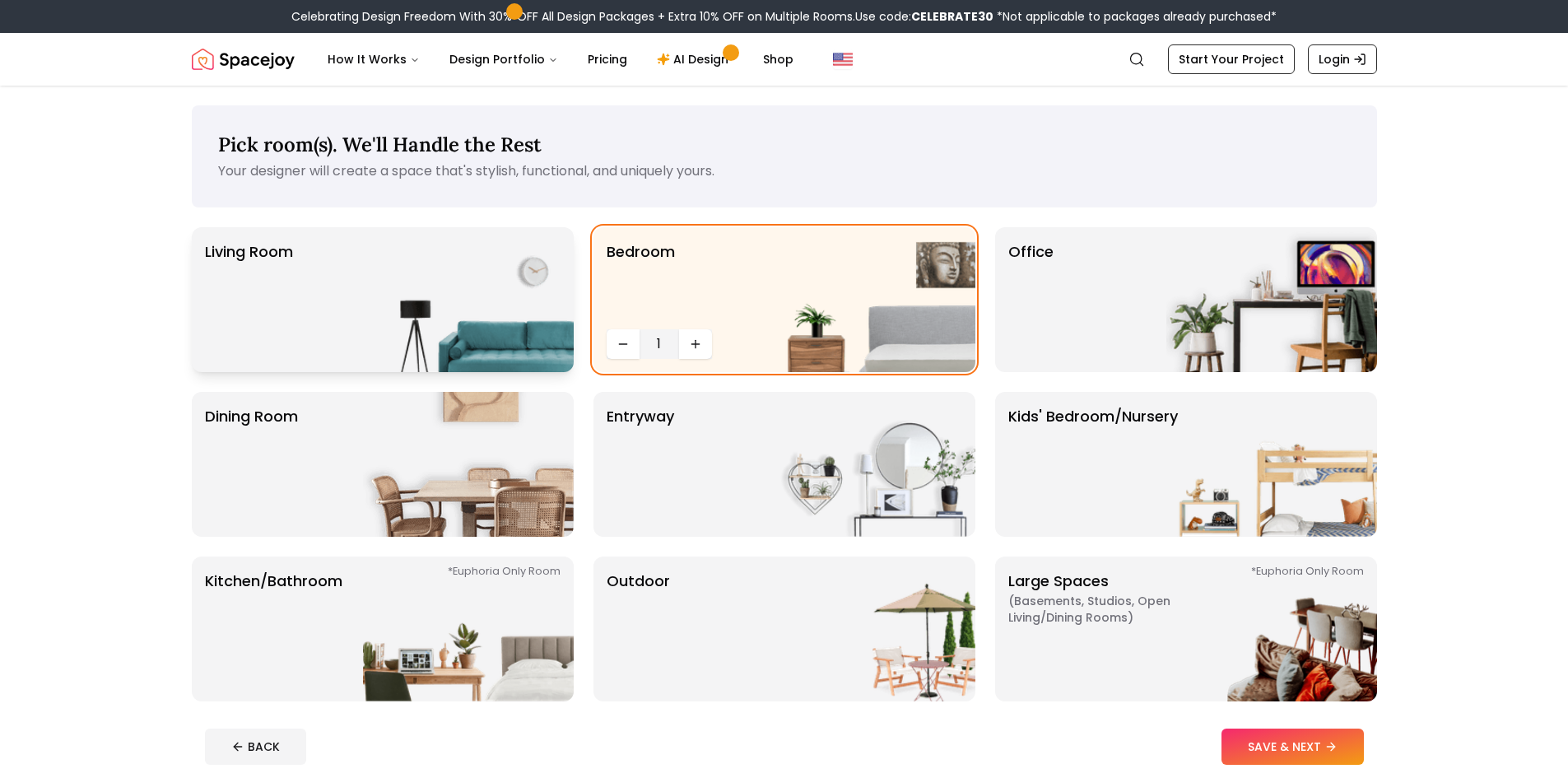
click at [507, 300] on img at bounding box center [468, 299] width 210 height 145
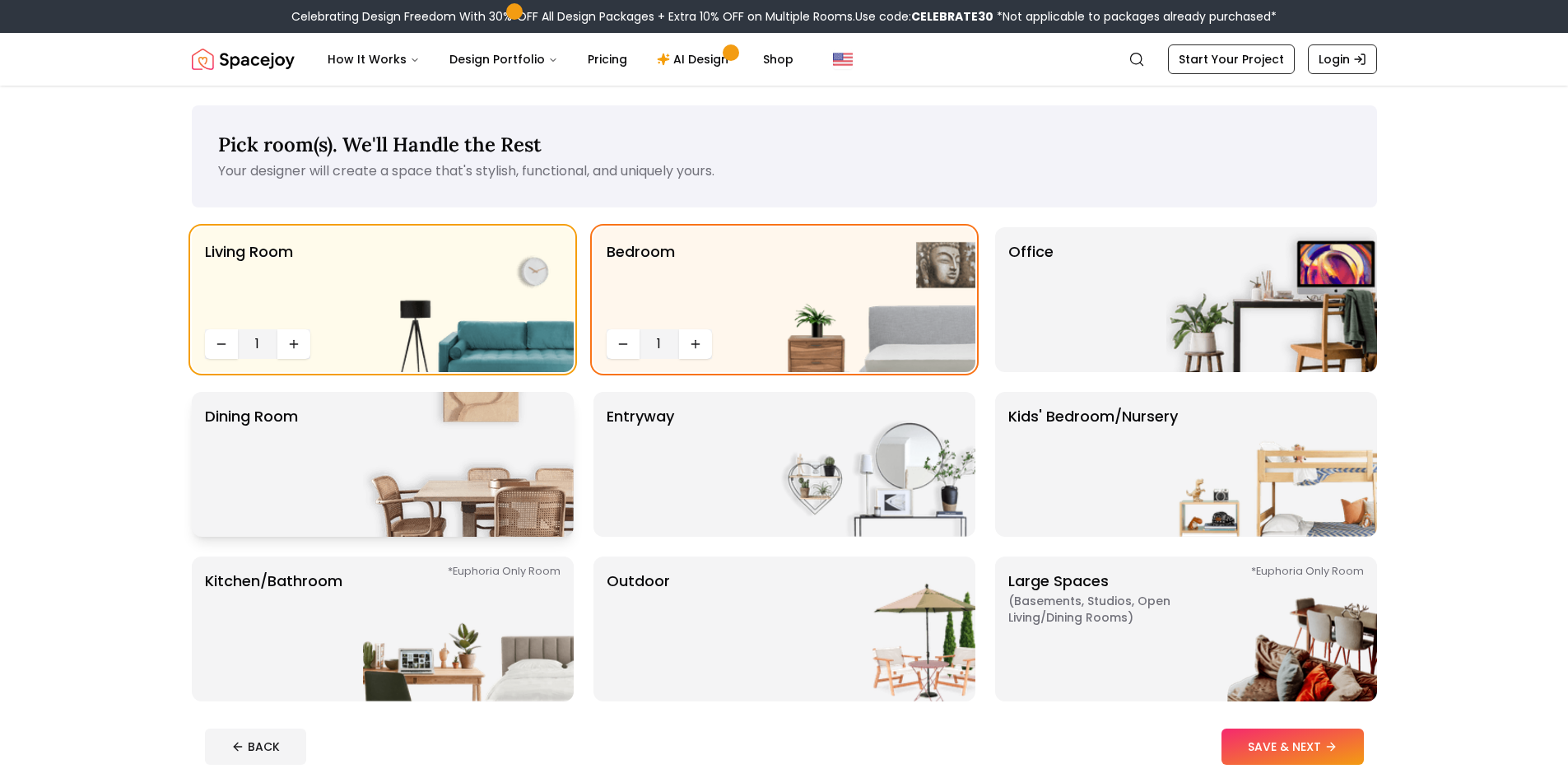
click at [463, 426] on img at bounding box center [468, 464] width 210 height 145
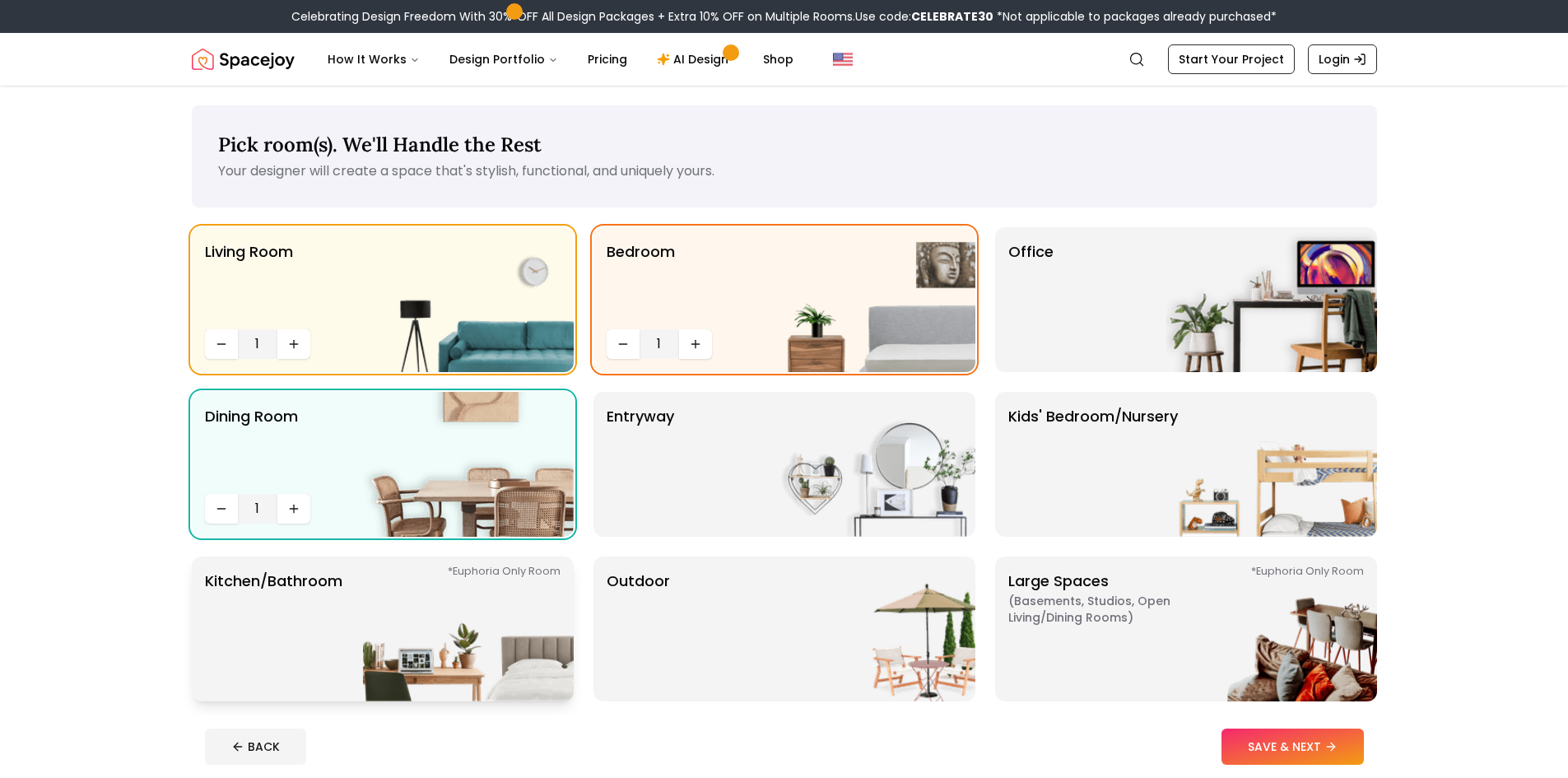
click at [434, 626] on img at bounding box center [468, 628] width 210 height 145
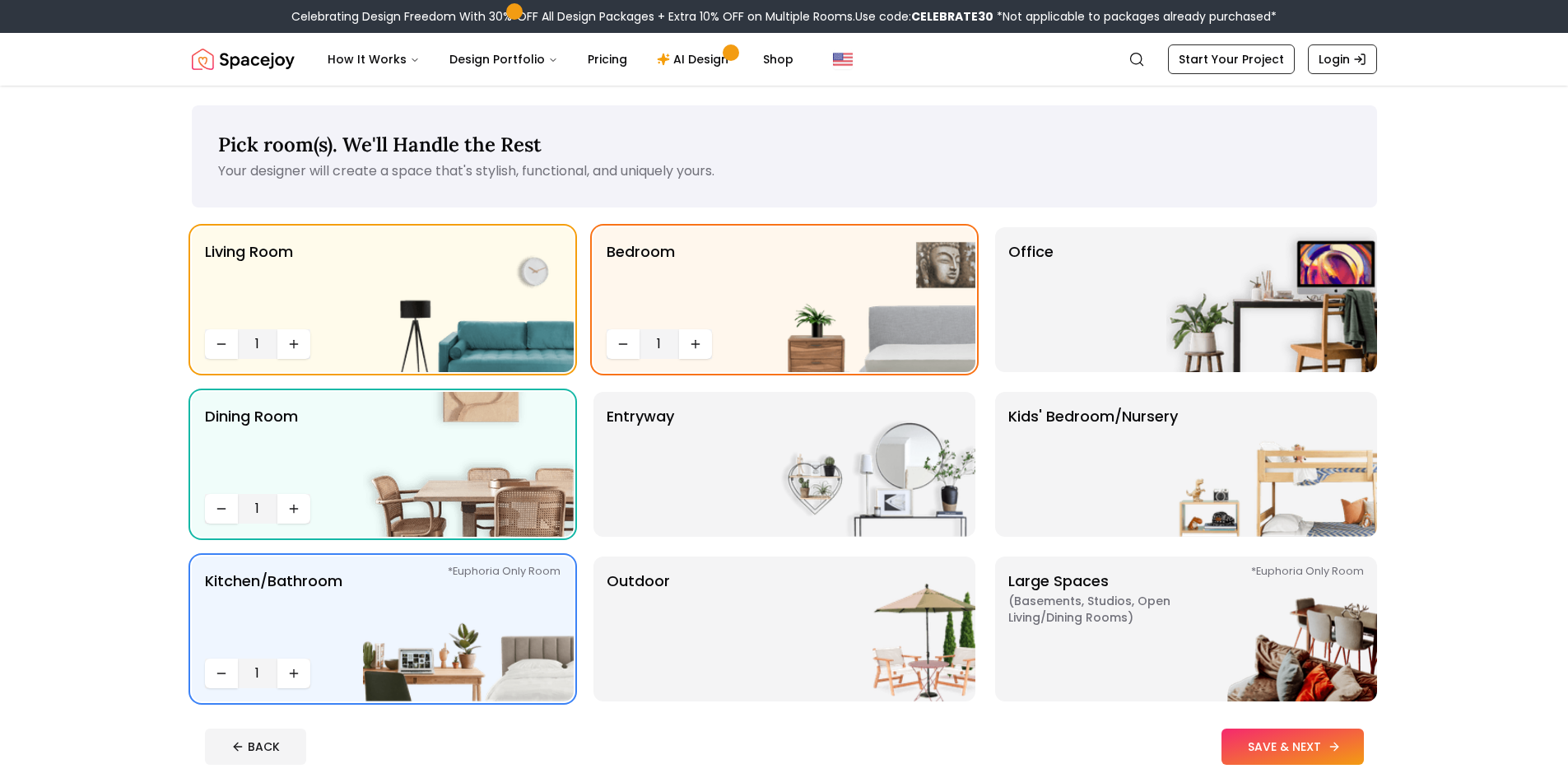
click at [1249, 748] on button "SAVE & NEXT" at bounding box center [1292, 747] width 142 height 36
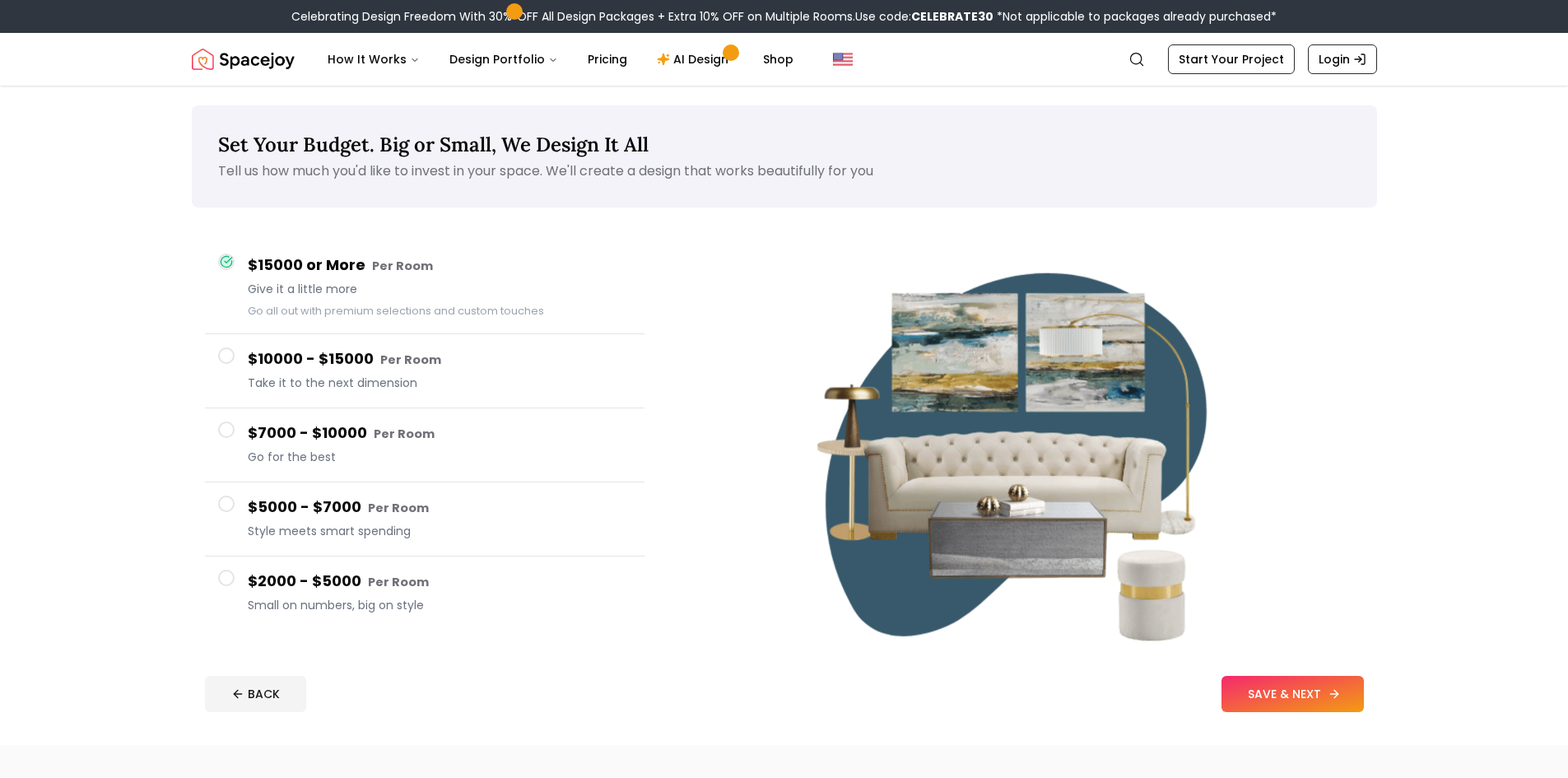
click at [1289, 690] on button "SAVE & NEXT" at bounding box center [1292, 693] width 142 height 36
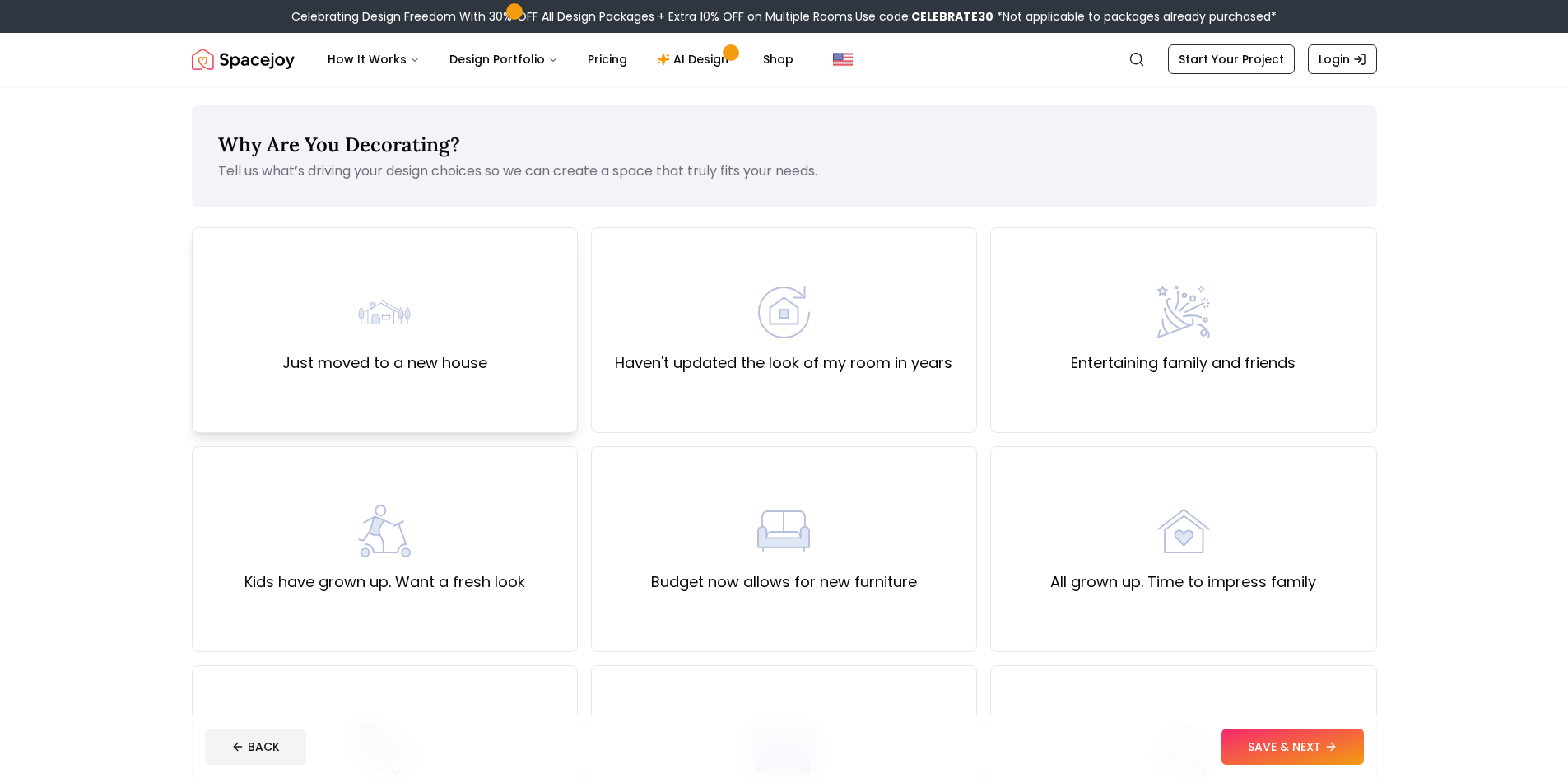
click at [451, 379] on div "Just moved to a new house" at bounding box center [385, 329] width 386 height 206
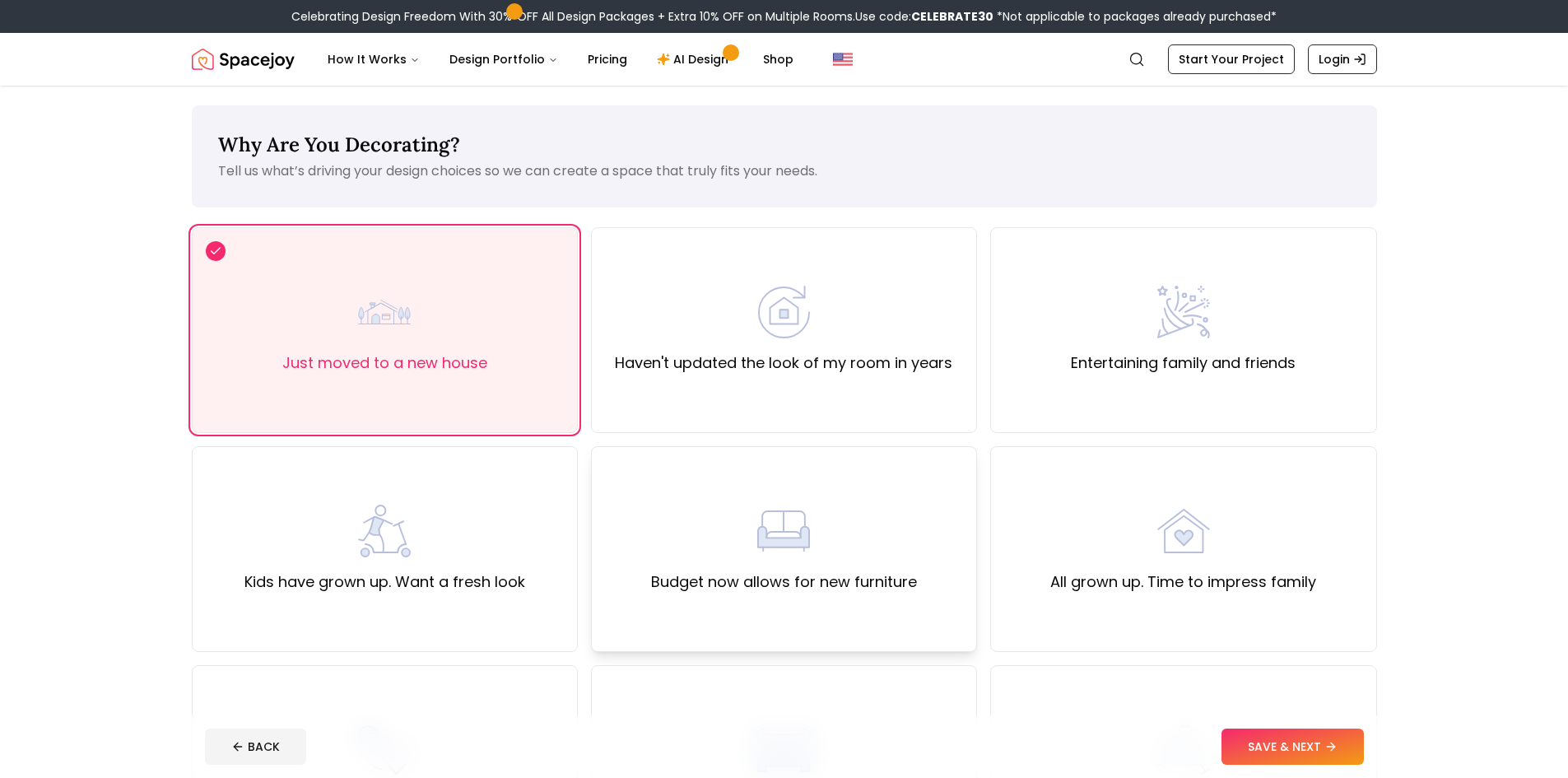
click at [682, 538] on div "Budget now allows for new furniture" at bounding box center [784, 549] width 266 height 89
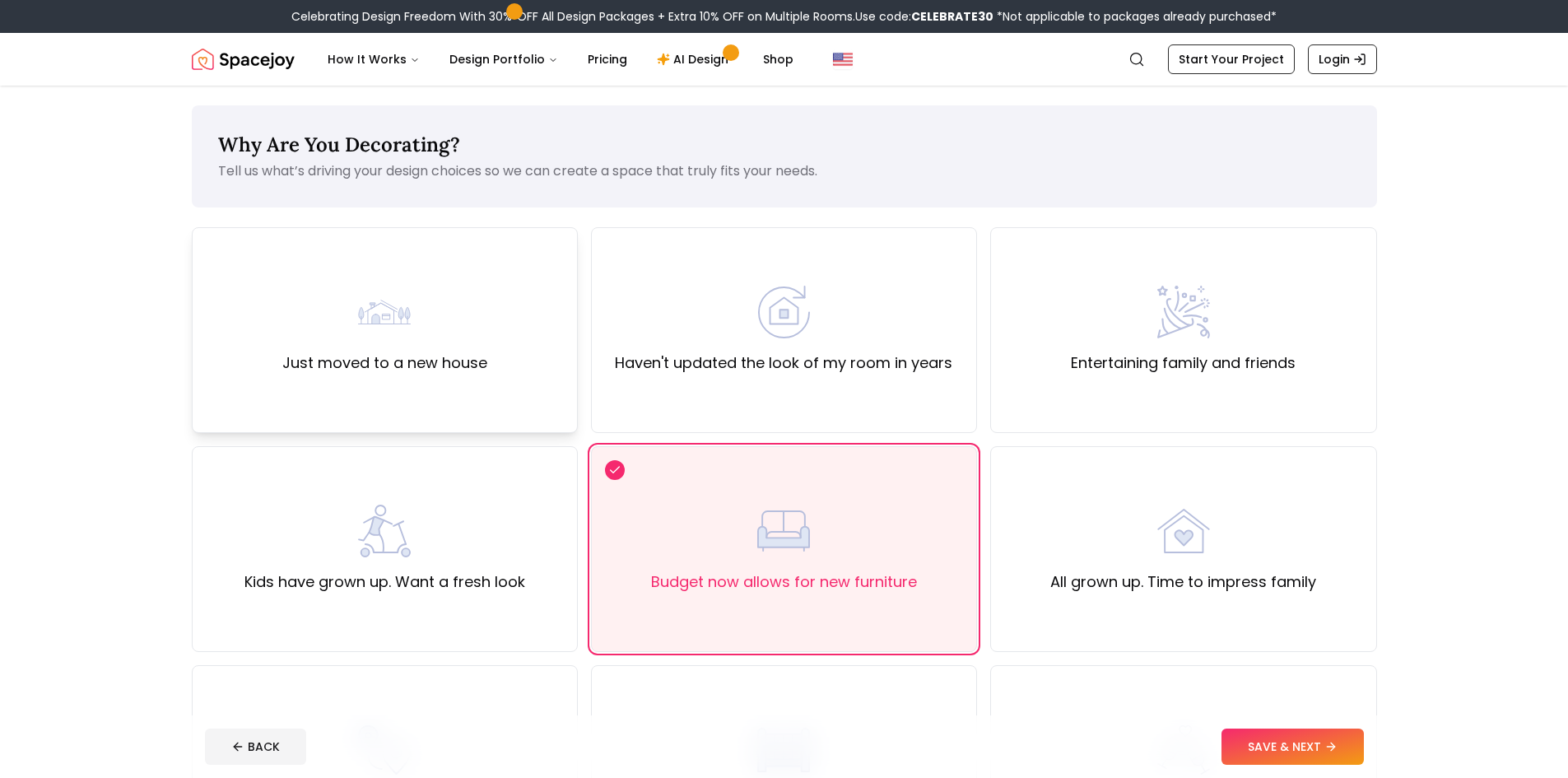
click at [506, 383] on div "Just moved to a new house" at bounding box center [385, 329] width 386 height 206
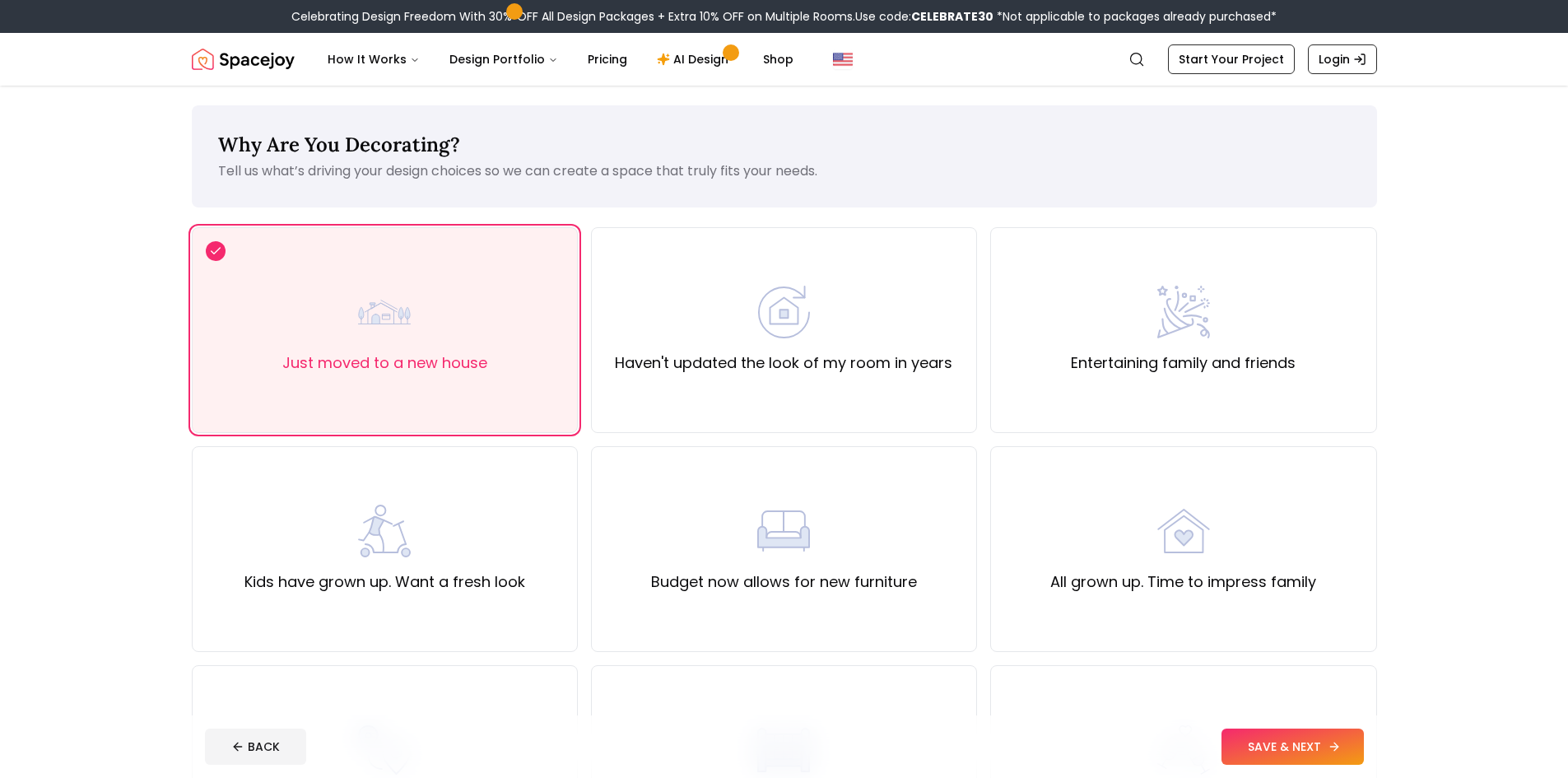
click at [1287, 744] on button "SAVE & NEXT" at bounding box center [1292, 747] width 142 height 36
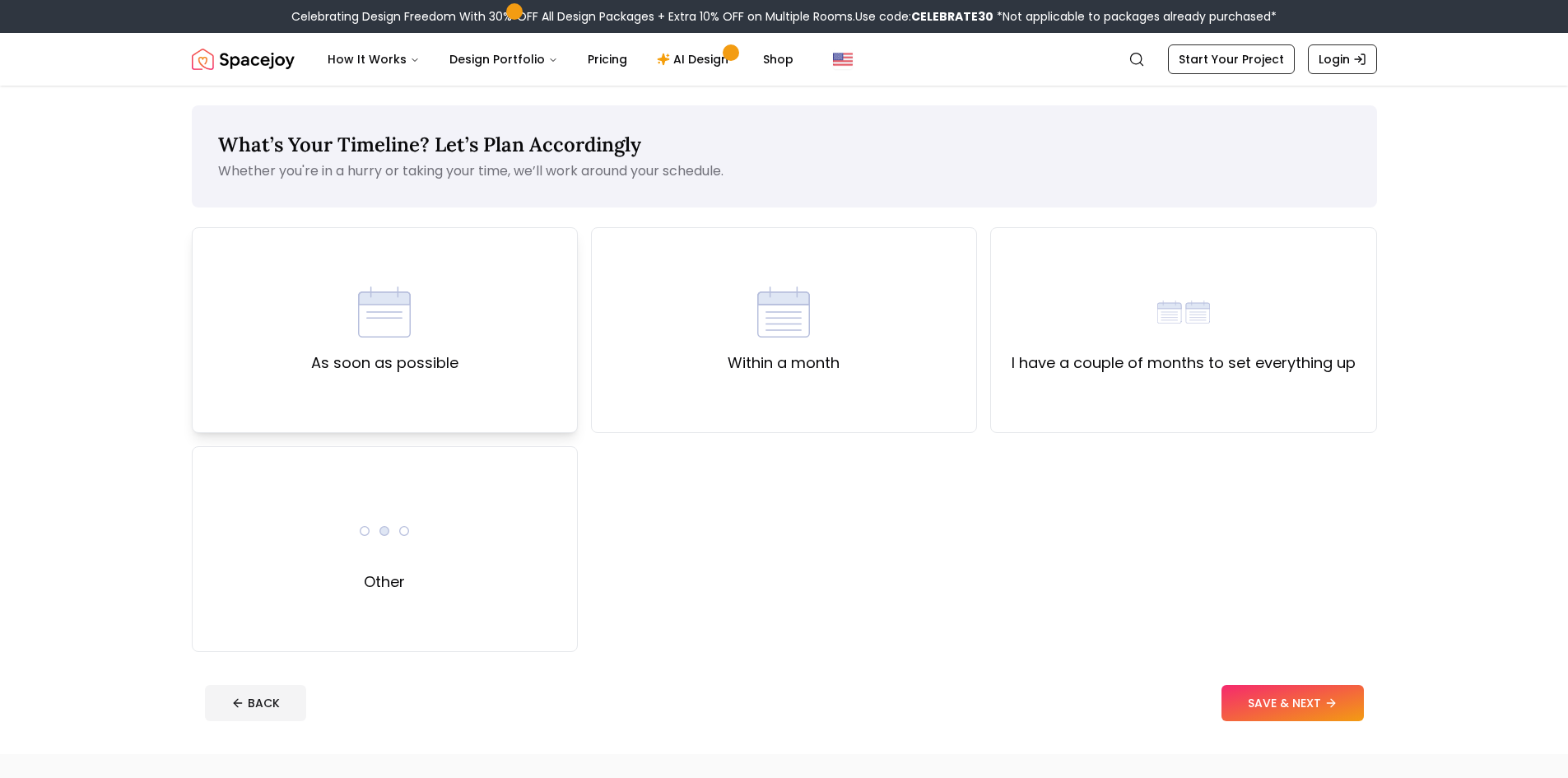
click at [391, 348] on div "As soon as possible" at bounding box center [385, 330] width 148 height 89
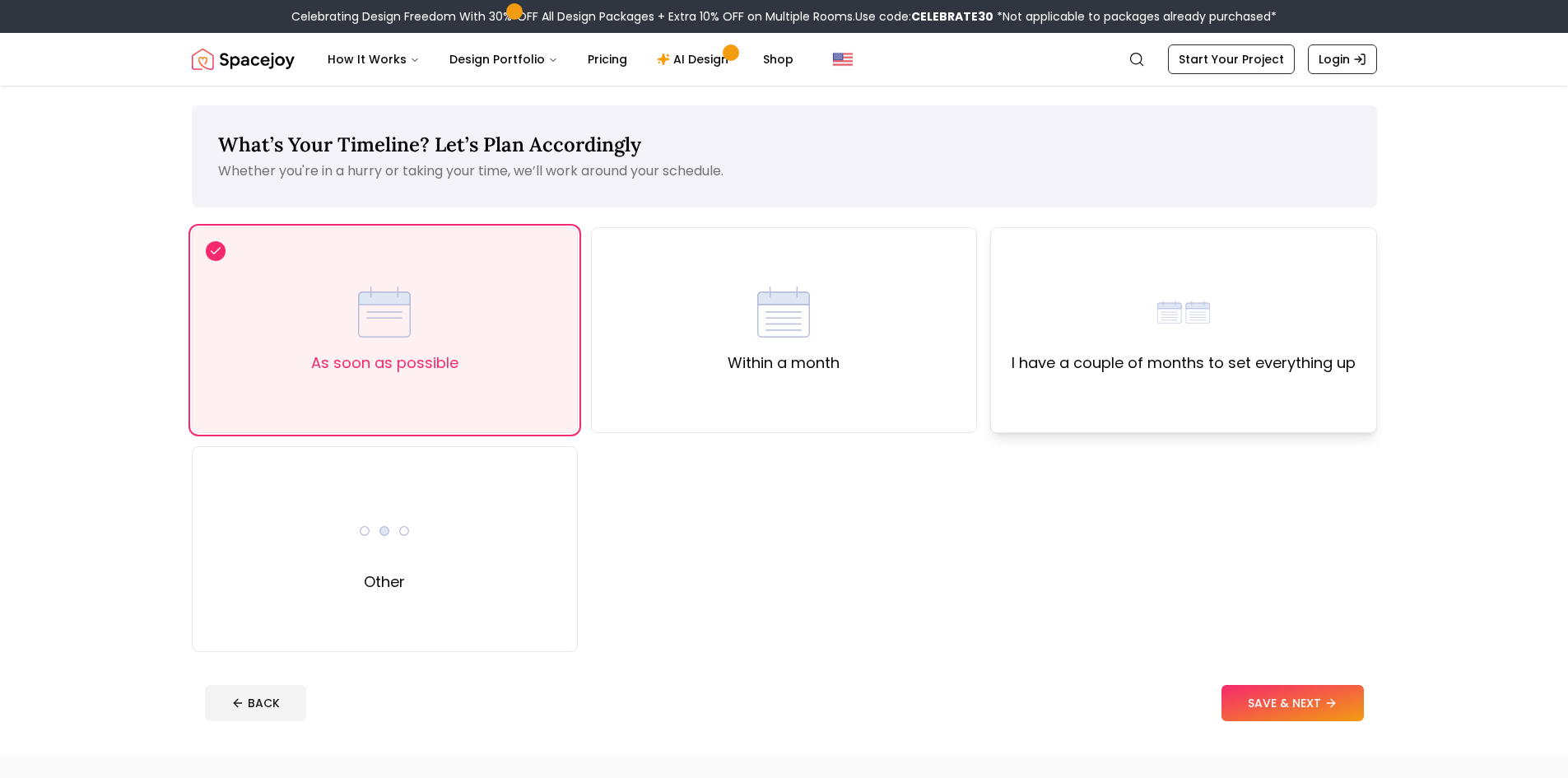
click at [1154, 293] on div "I have a couple of months to set everything up" at bounding box center [1182, 330] width 344 height 89
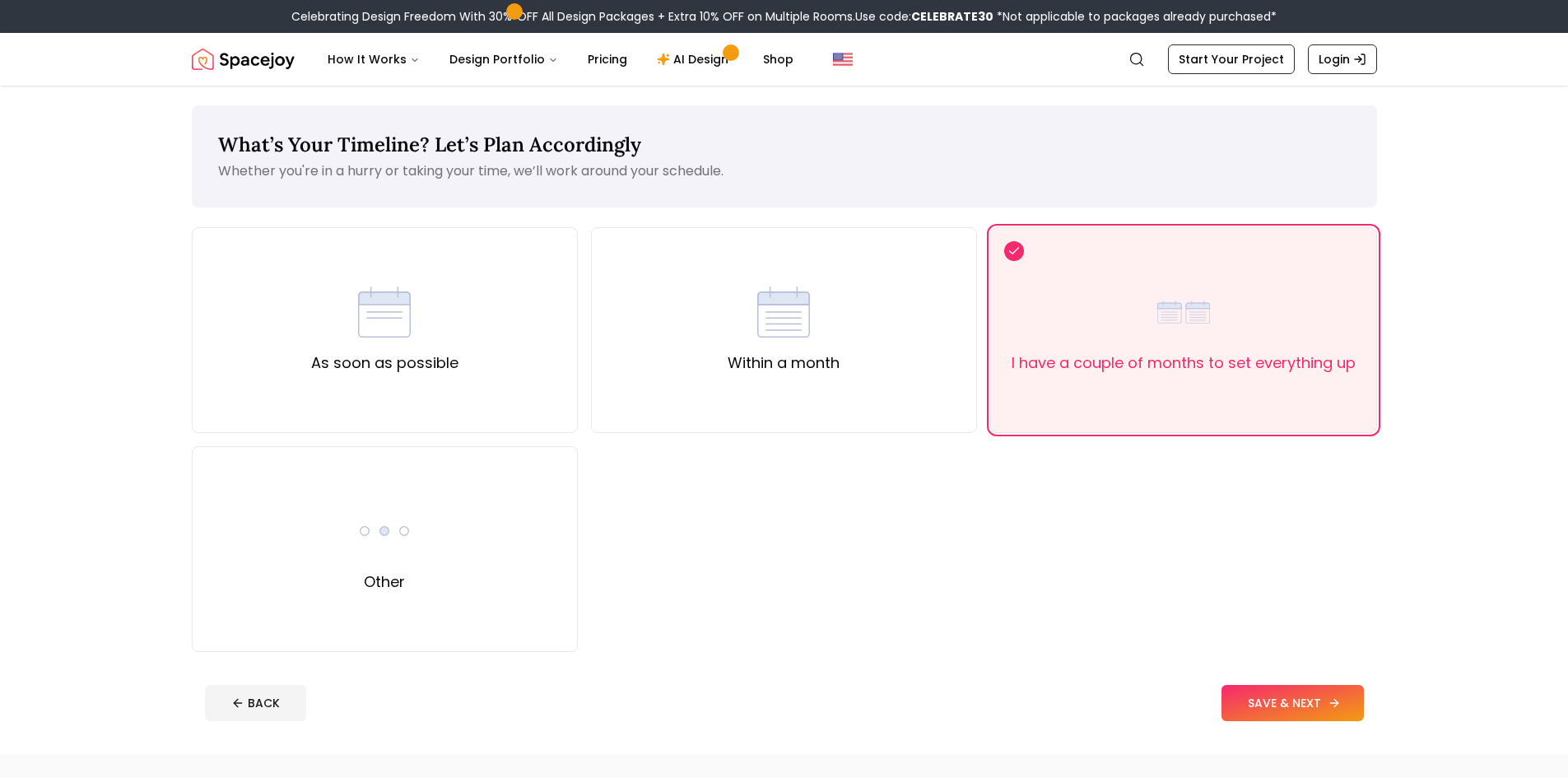
click at [1323, 712] on button "SAVE & NEXT" at bounding box center [1292, 702] width 142 height 36
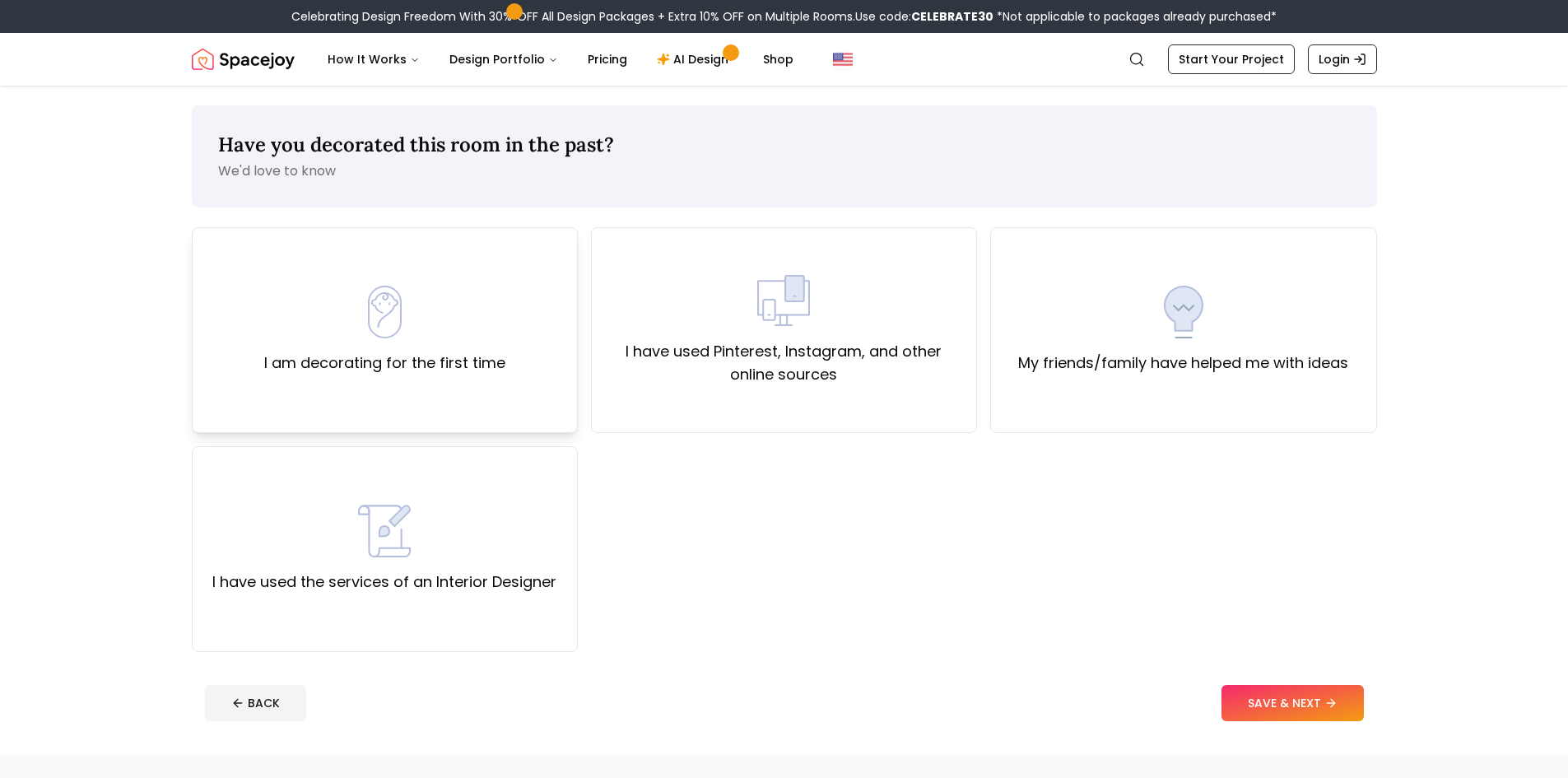
click at [423, 326] on div "I am decorating for the first time" at bounding box center [384, 330] width 241 height 89
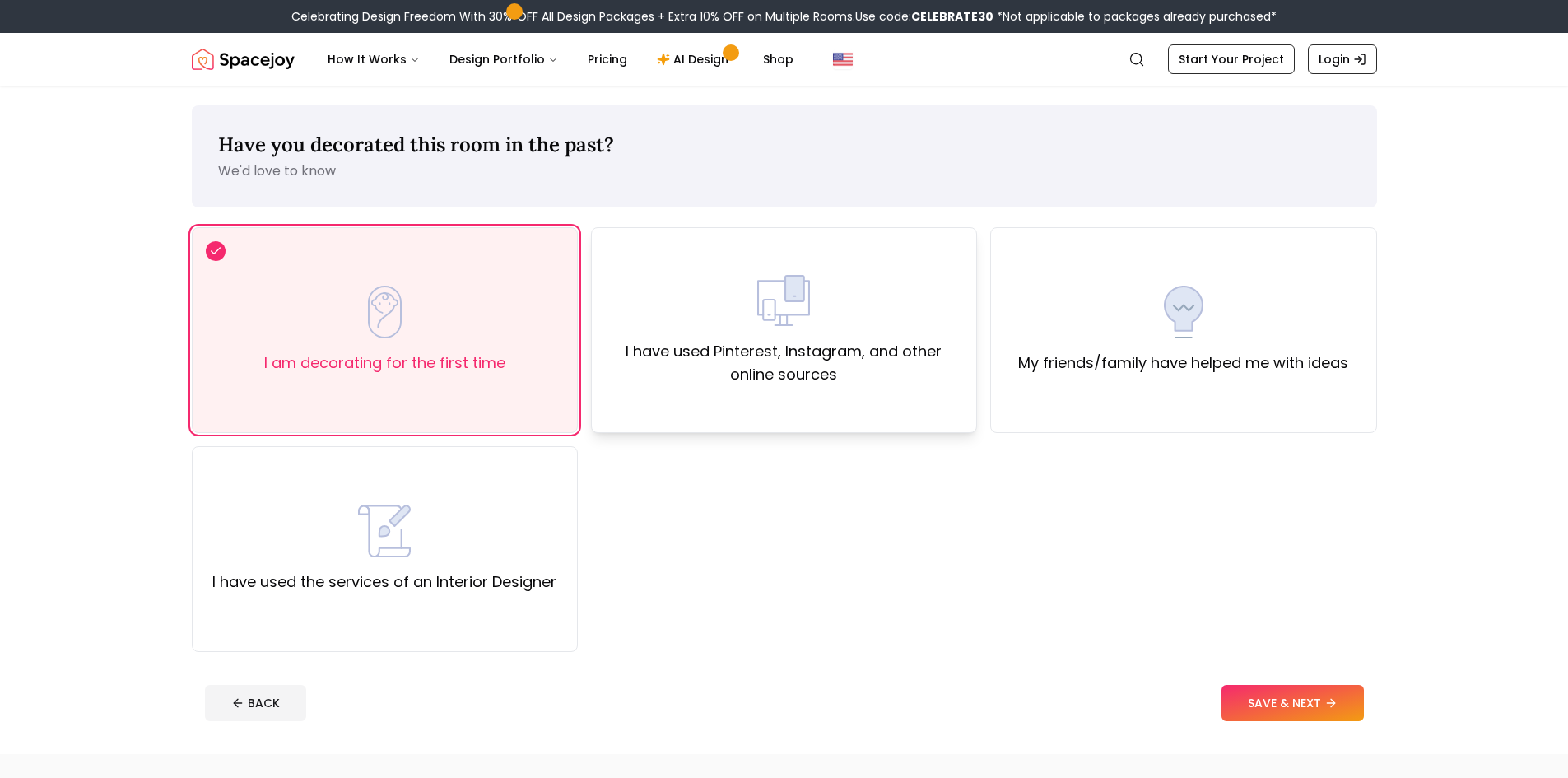
click at [813, 319] on div "I have used Pinterest, Instagram, and other online sources" at bounding box center [784, 329] width 358 height 112
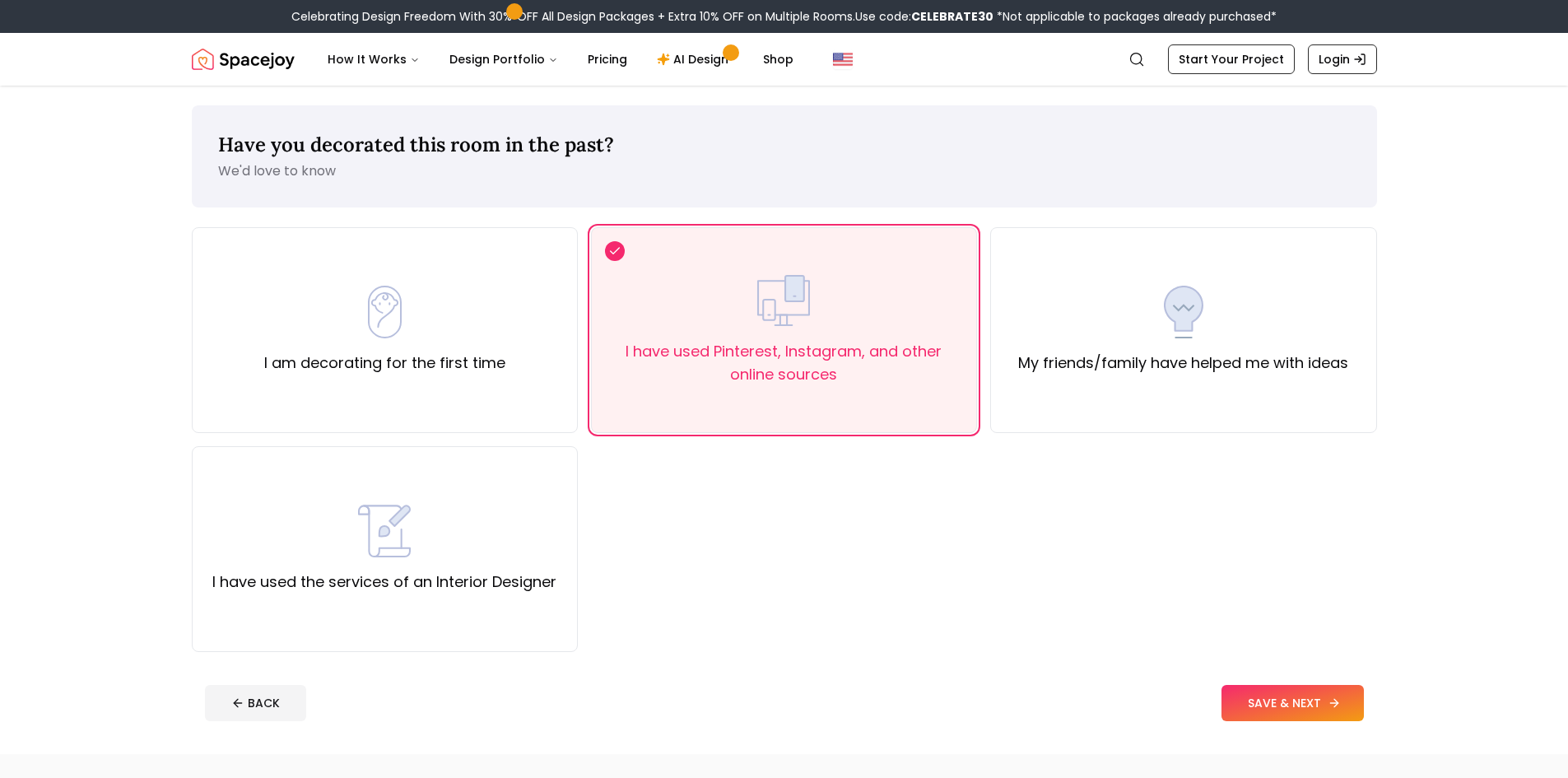
click at [1245, 702] on button "SAVE & NEXT" at bounding box center [1292, 702] width 142 height 36
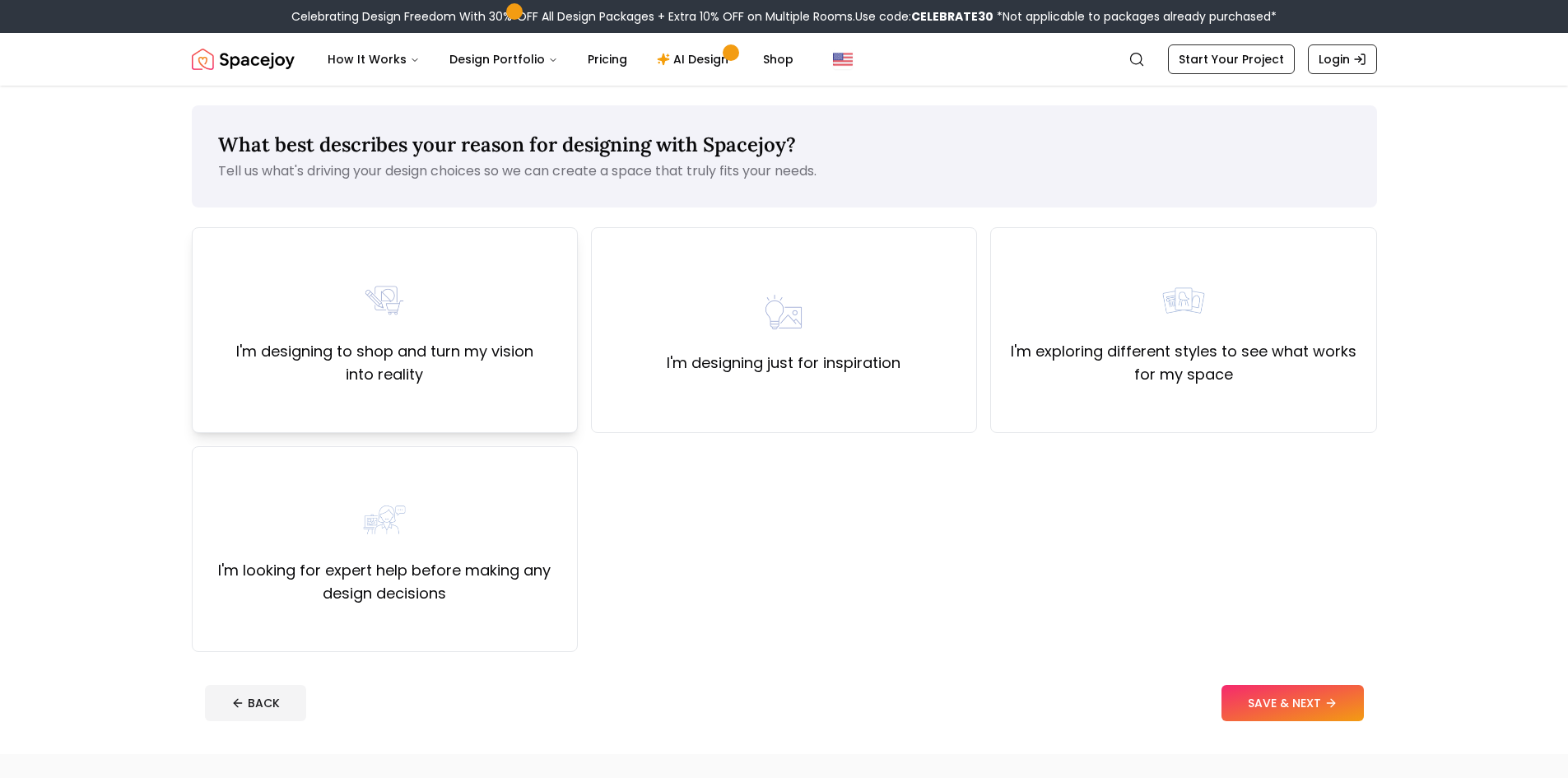
click at [430, 333] on div "I'm designing to shop and turn my vision into reality" at bounding box center [385, 329] width 358 height 112
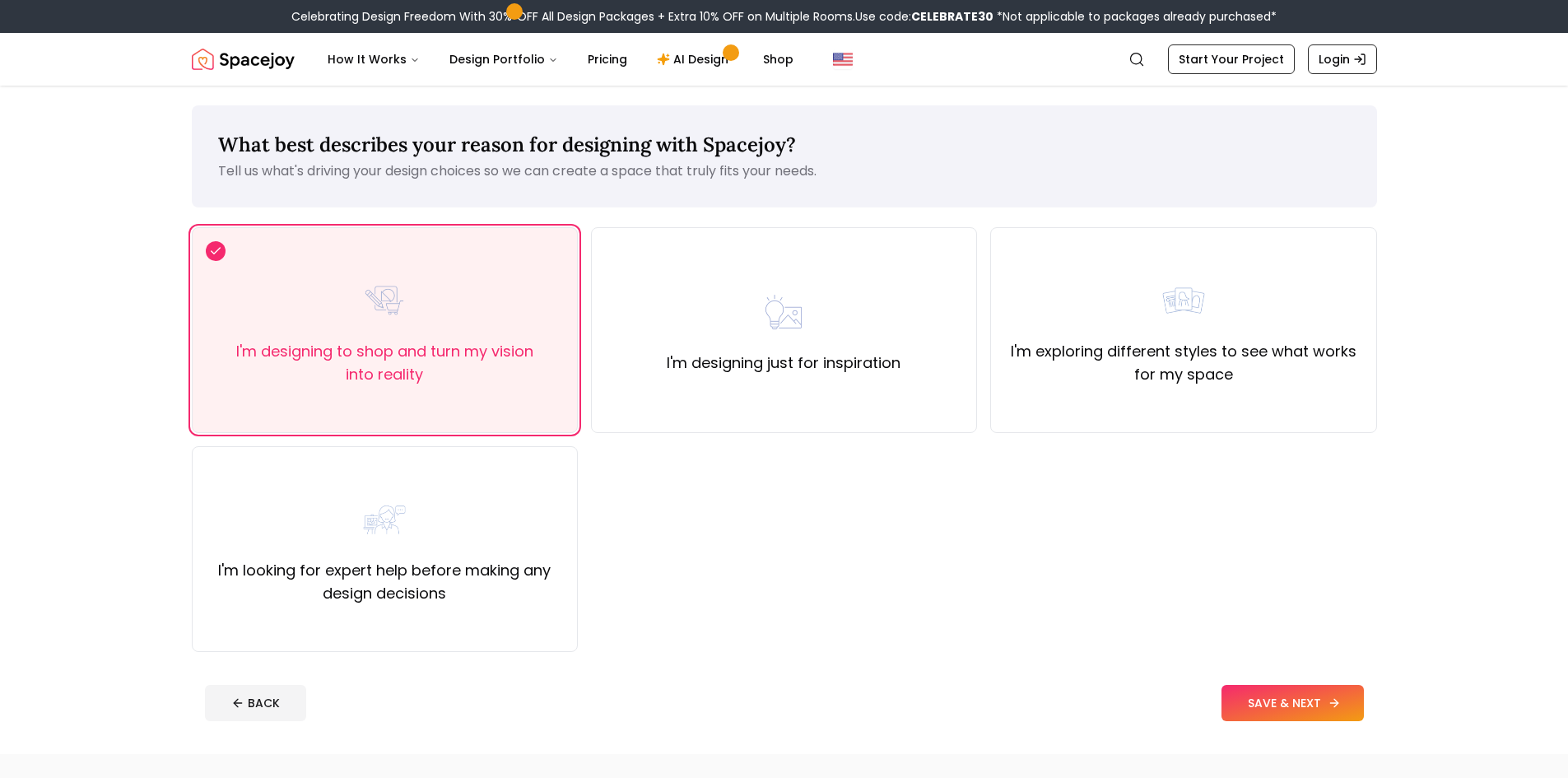
click at [1258, 693] on button "SAVE & NEXT" at bounding box center [1292, 702] width 142 height 36
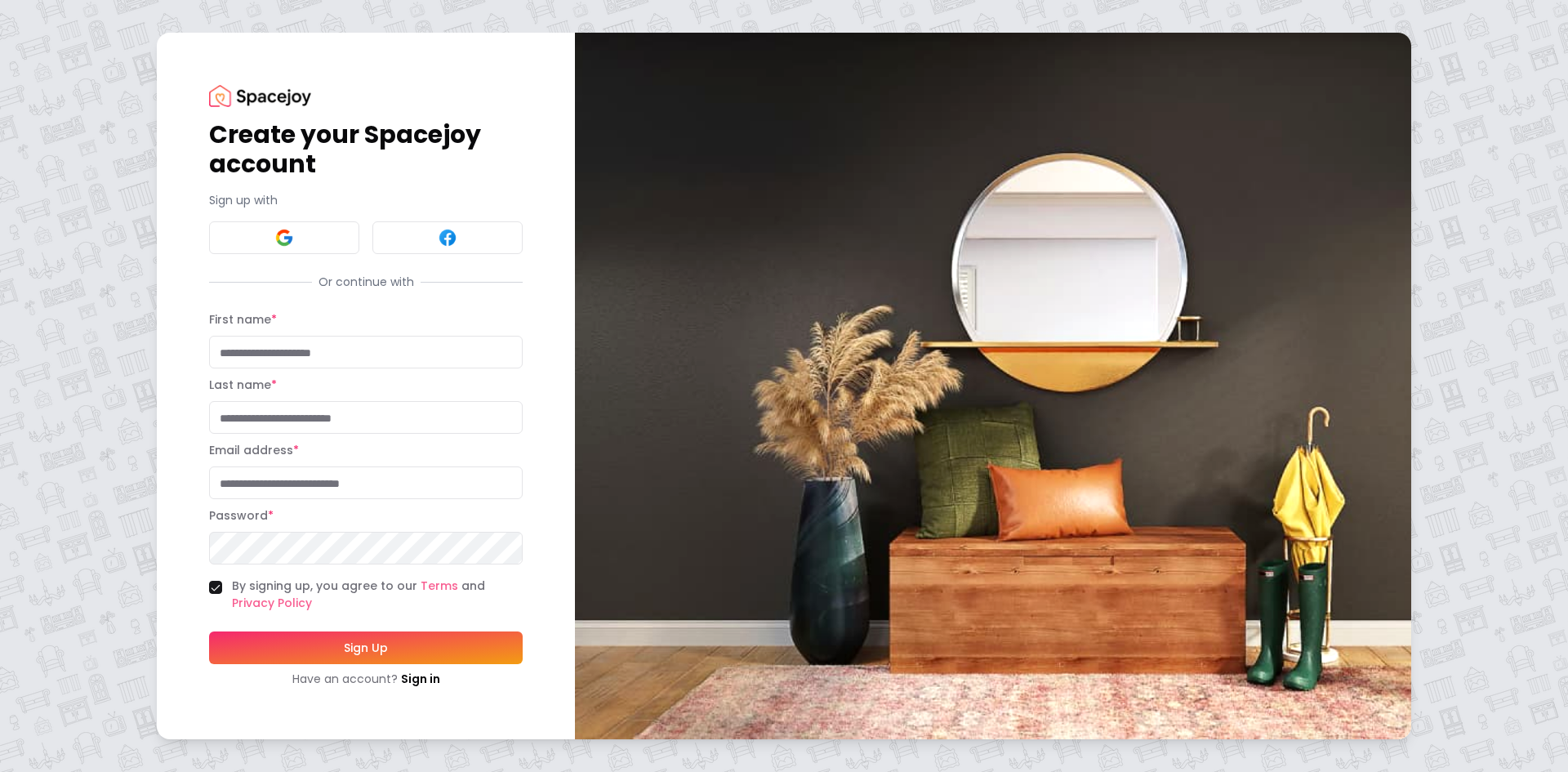
click at [467, 350] on input "First name *" at bounding box center [365, 353] width 314 height 33
type input "********"
click at [436, 406] on input "Last name *" at bounding box center [365, 418] width 314 height 33
type input "******"
click at [406, 482] on input "Email address *" at bounding box center [365, 483] width 314 height 33
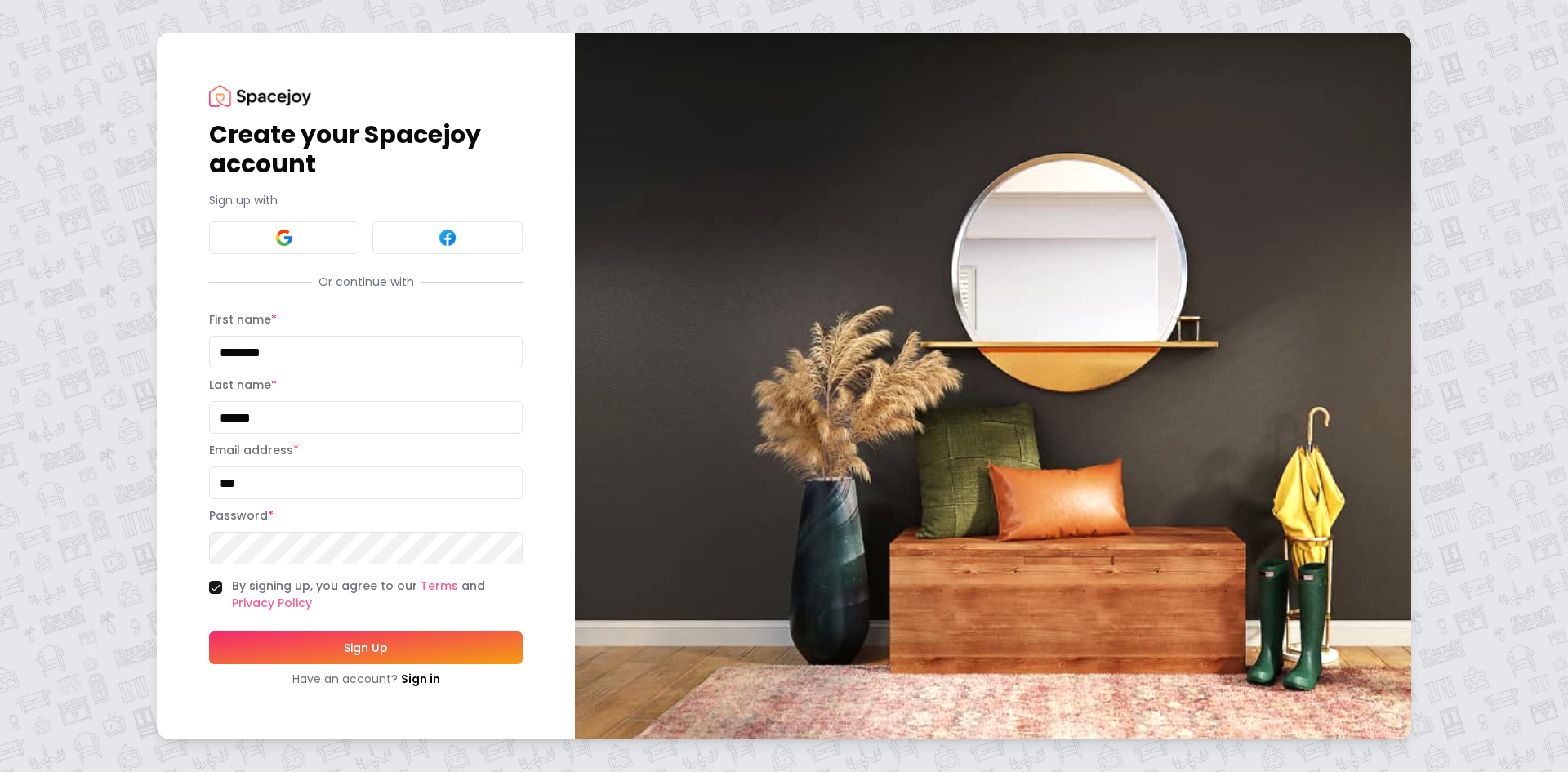
type input "****"
